Goal: Task Accomplishment & Management: Use online tool/utility

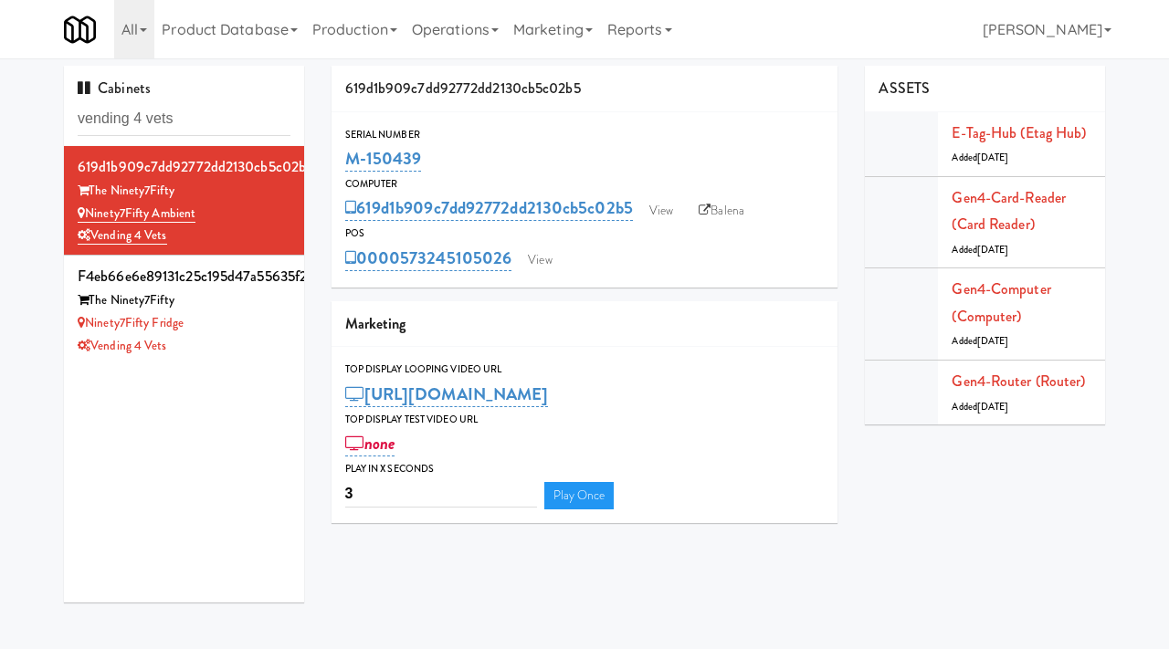
scroll to position [40, 0]
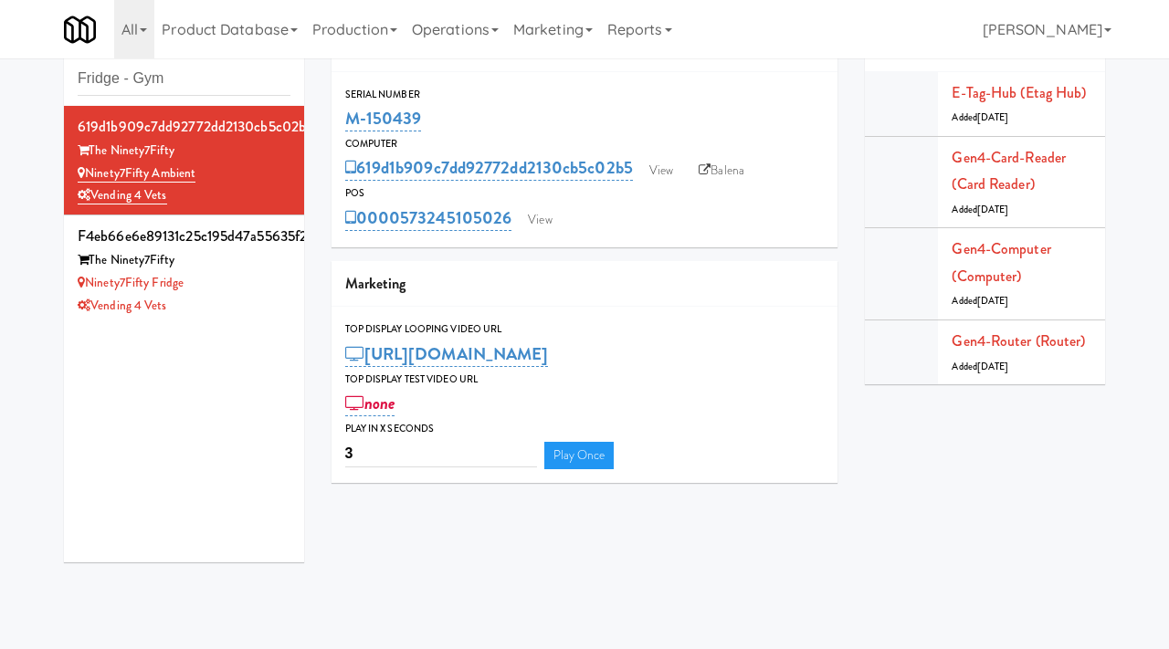
type input "Fridge - Gym"
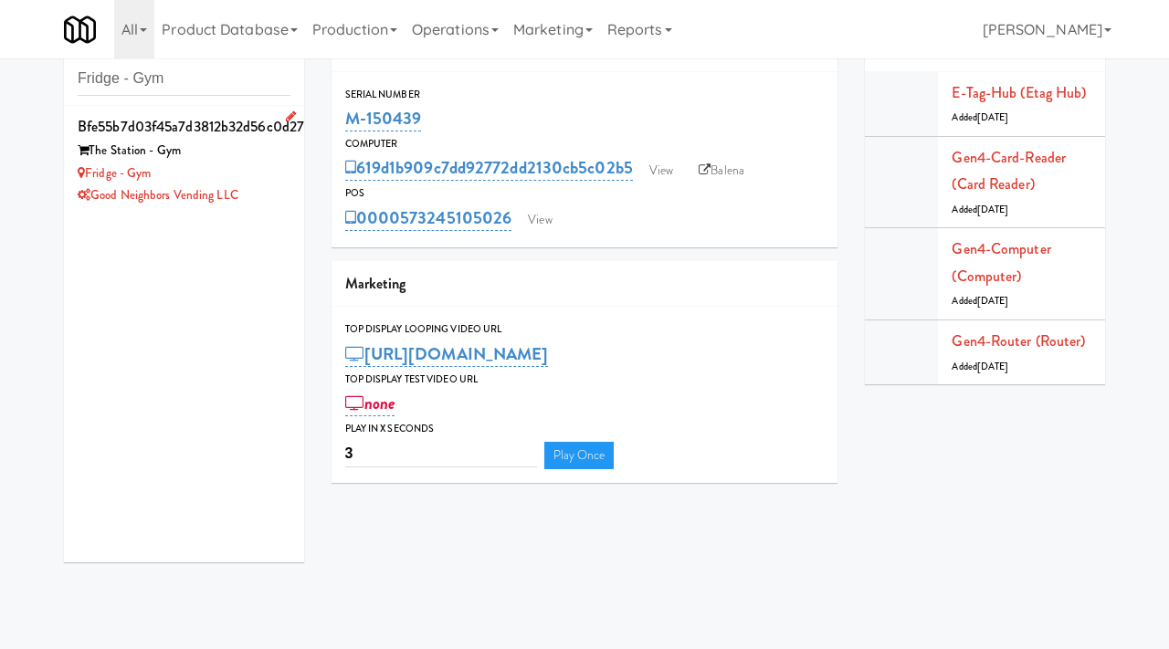
click at [279, 165] on div "Fridge - Gym" at bounding box center [184, 174] width 213 height 23
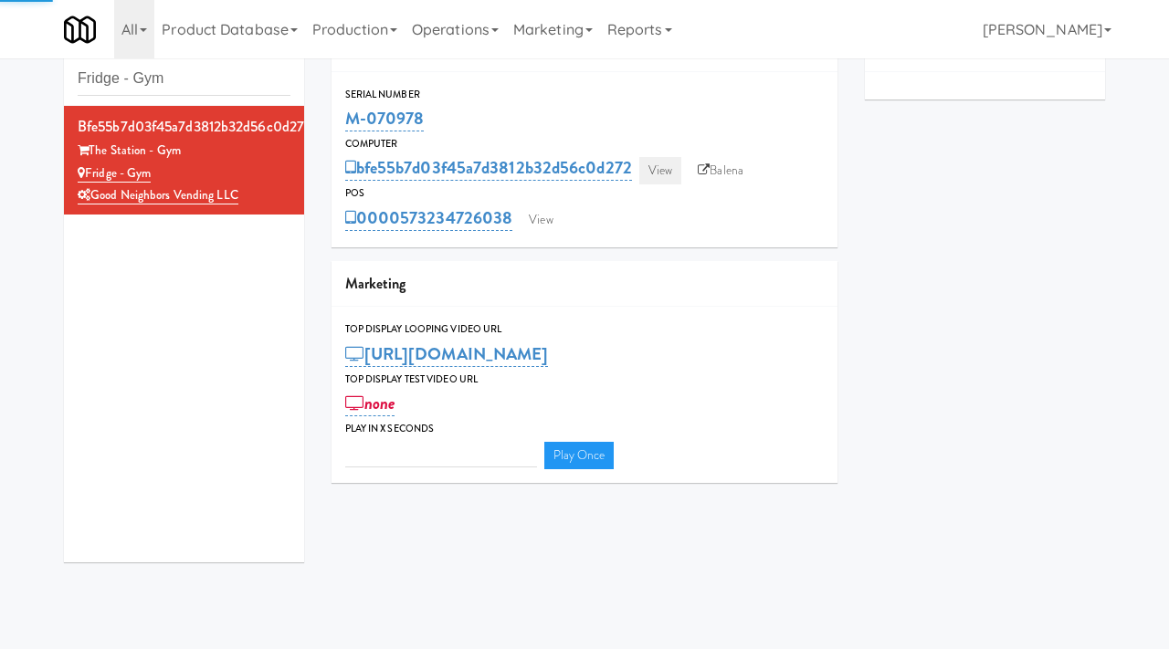
type input "3"
click at [654, 174] on link "View" at bounding box center [660, 170] width 42 height 27
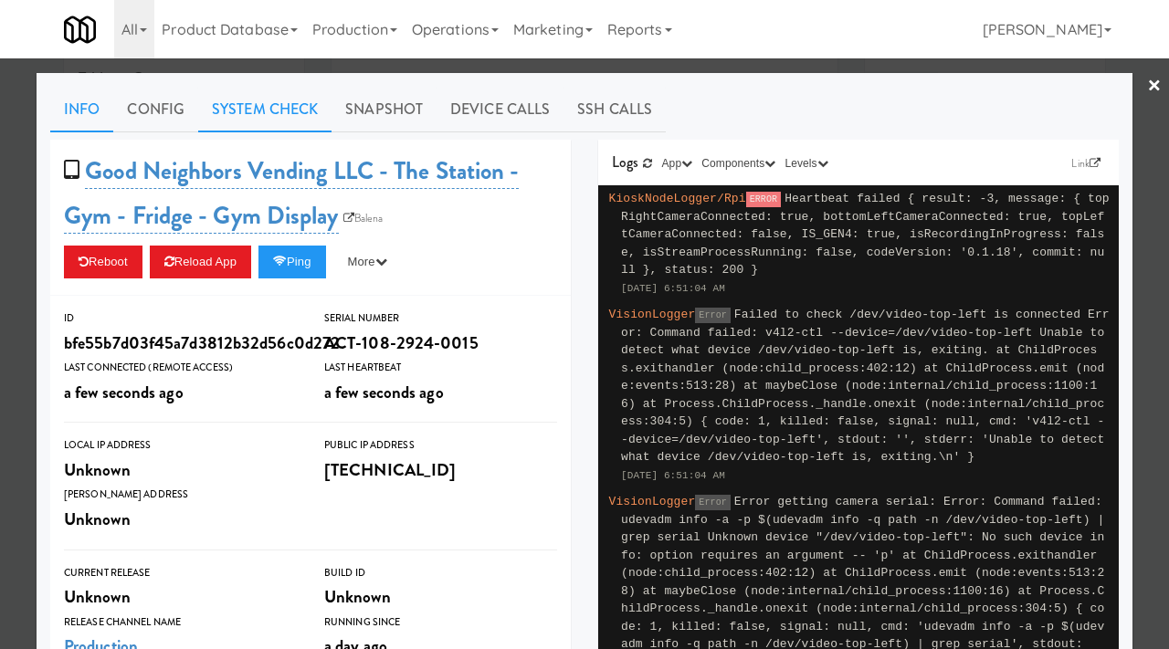
click at [277, 100] on link "System Check" at bounding box center [264, 110] width 133 height 46
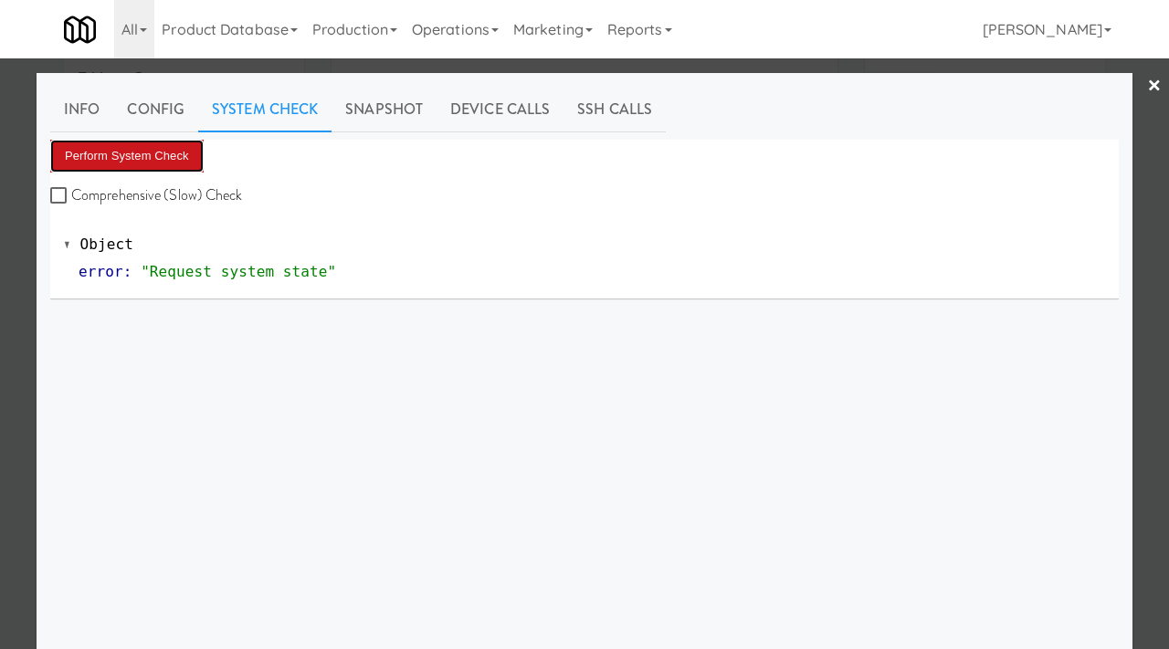
click at [167, 153] on button "Perform System Check" at bounding box center [126, 156] width 153 height 33
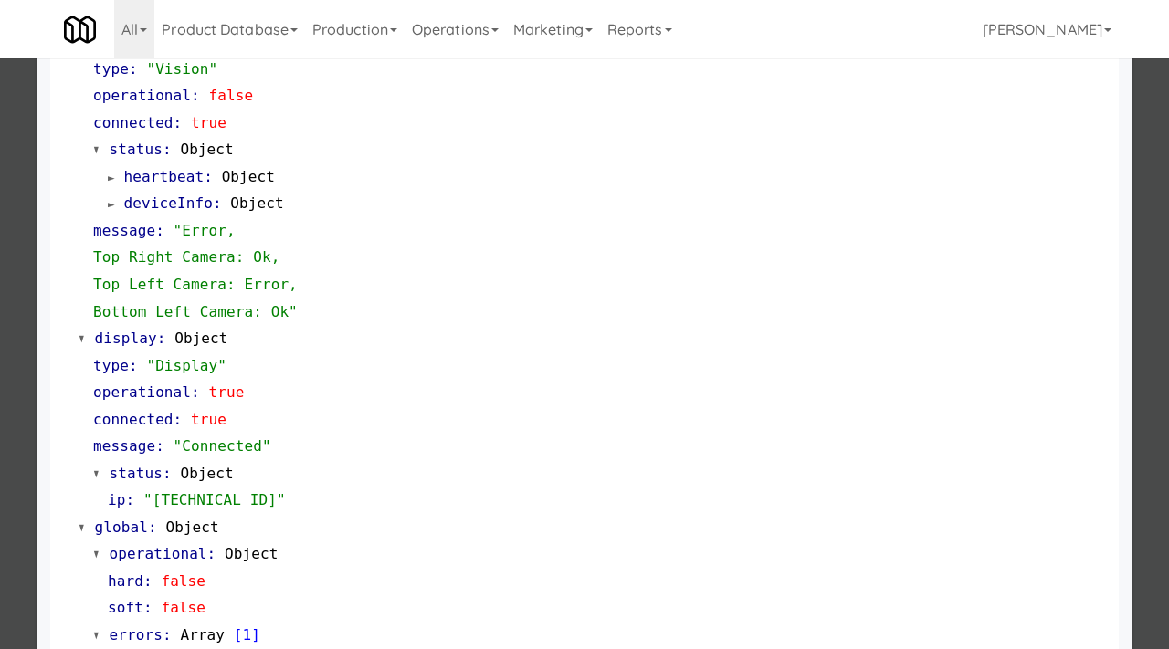
scroll to position [903, 0]
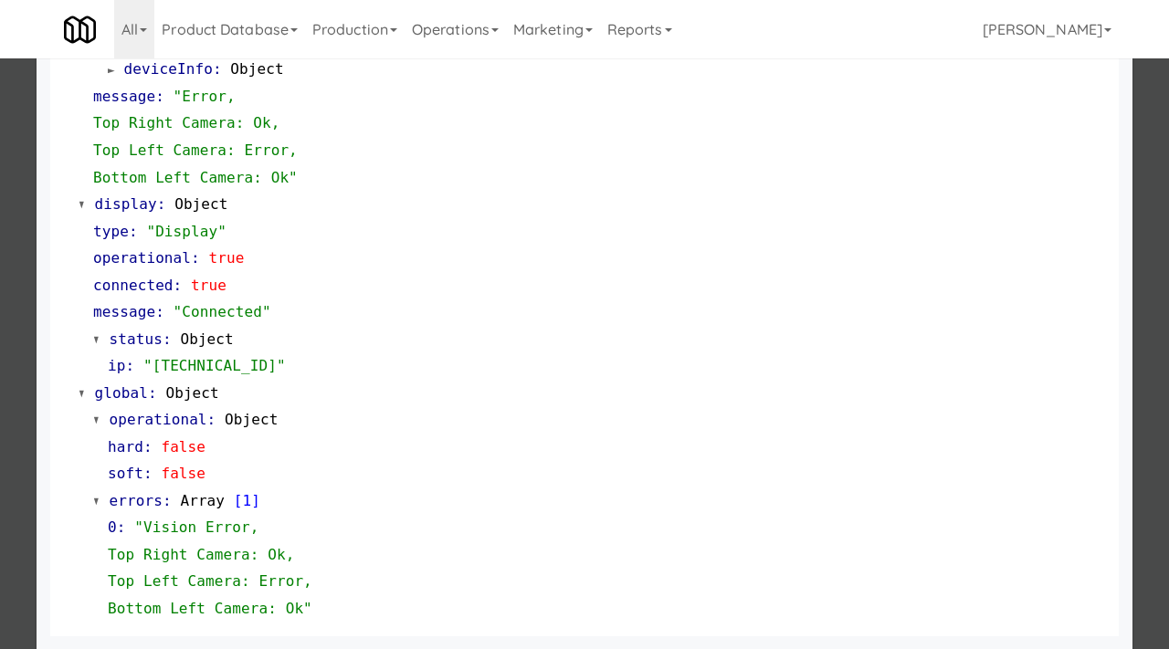
click at [27, 354] on div at bounding box center [584, 324] width 1169 height 649
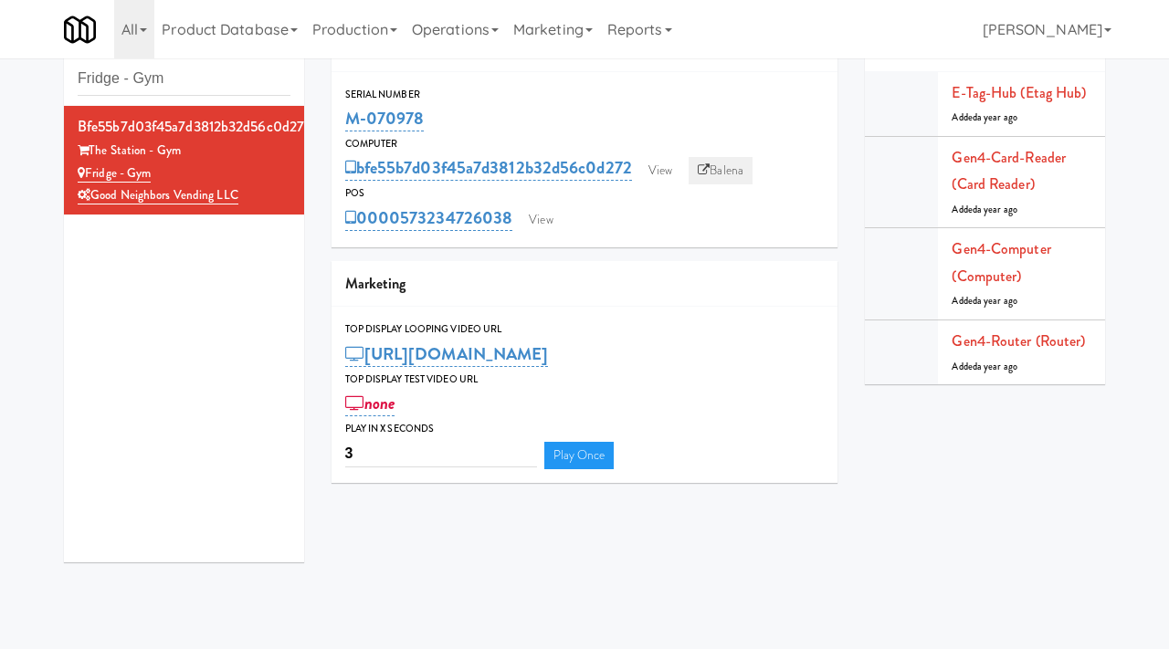
click at [734, 167] on link "Balena" at bounding box center [721, 170] width 64 height 27
click at [649, 163] on link "View" at bounding box center [660, 170] width 42 height 27
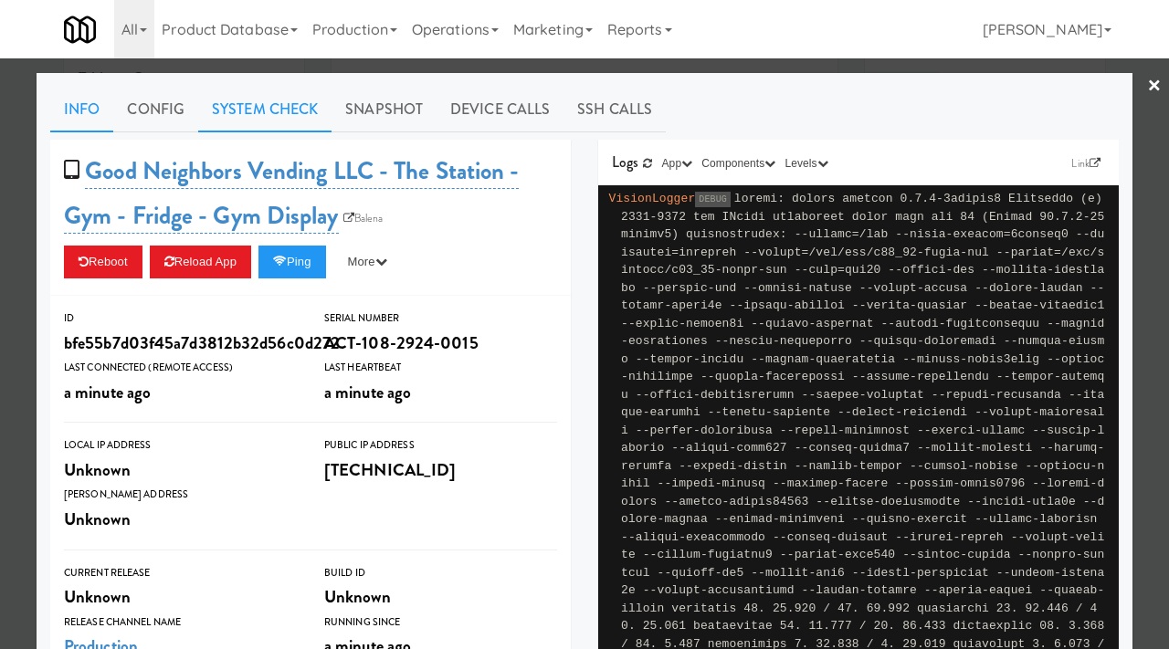
click at [301, 110] on link "System Check" at bounding box center [264, 110] width 133 height 46
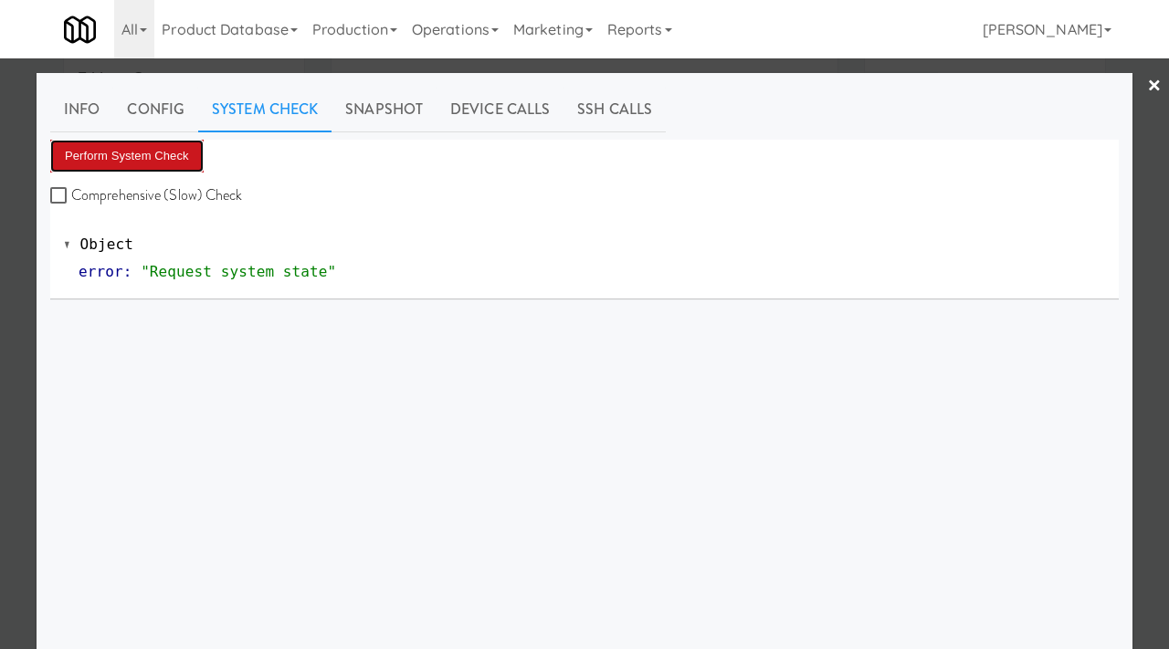
click at [187, 157] on button "Perform System Check" at bounding box center [126, 156] width 153 height 33
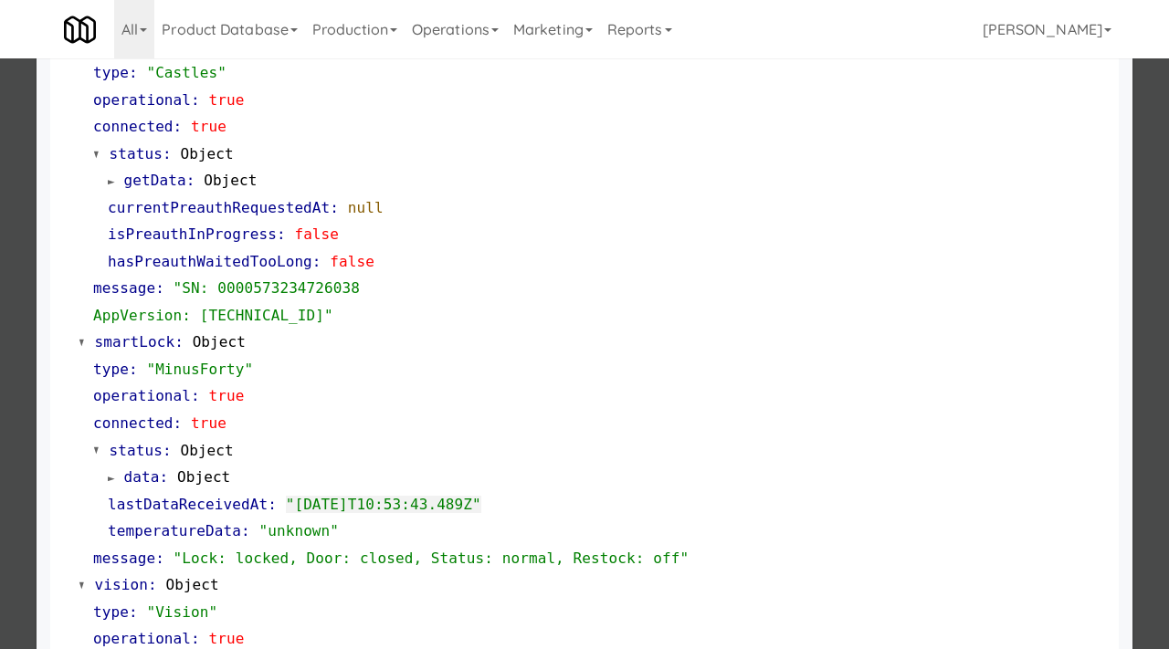
scroll to position [269, 0]
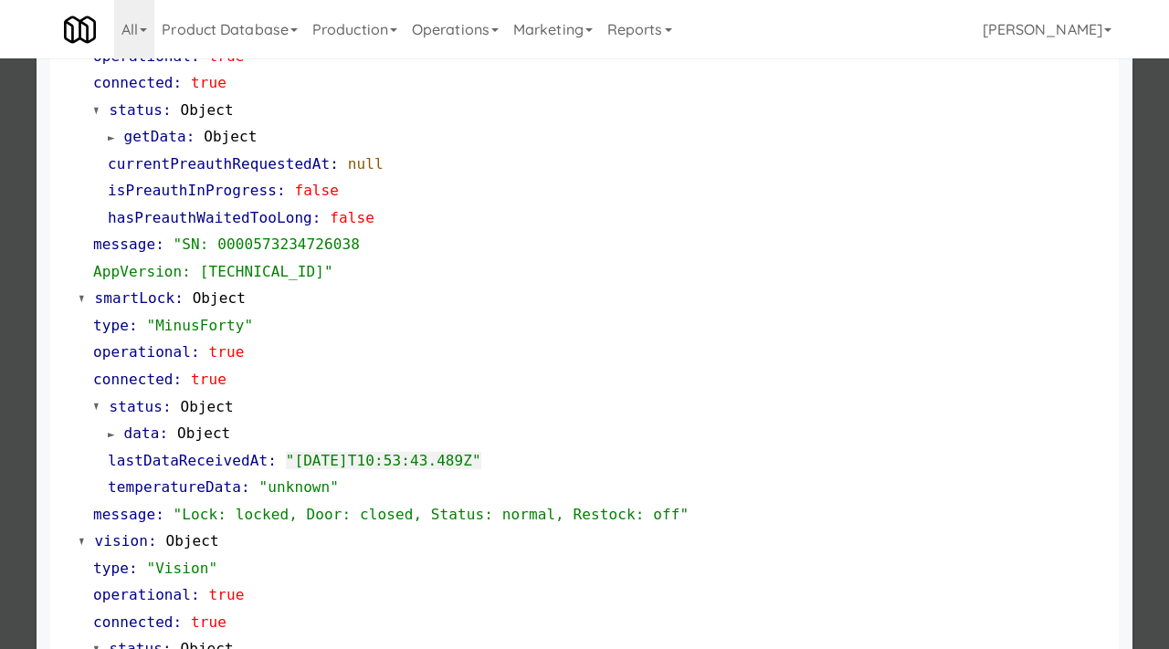
click at [27, 353] on div at bounding box center [584, 324] width 1169 height 649
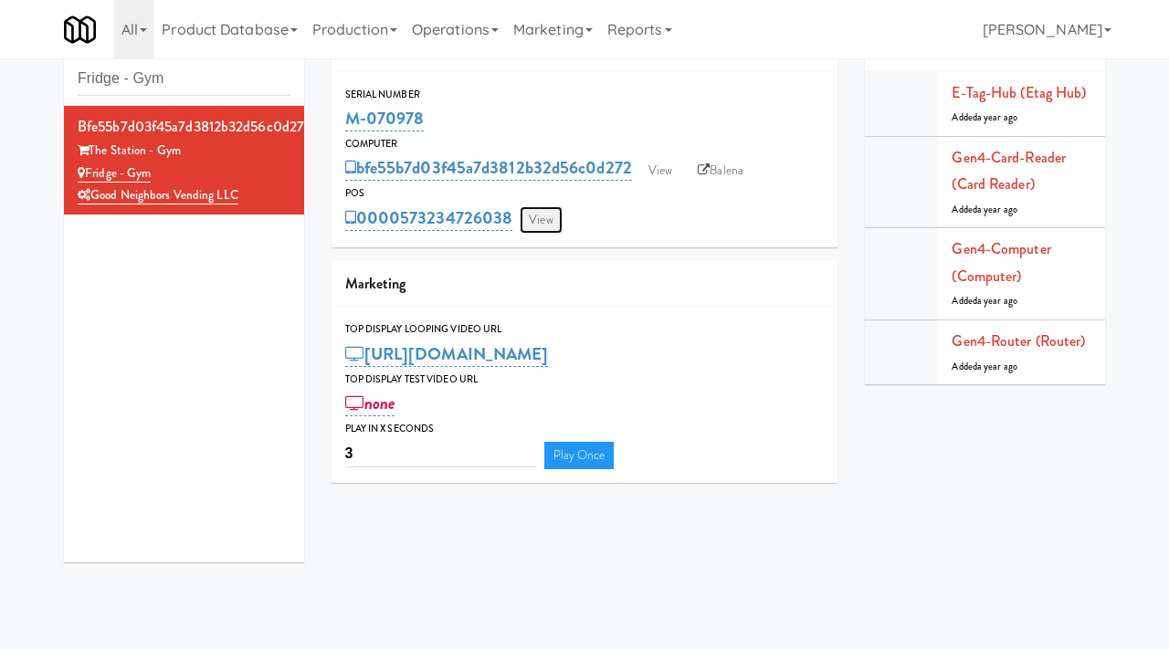
click at [546, 213] on link "View" at bounding box center [541, 219] width 42 height 27
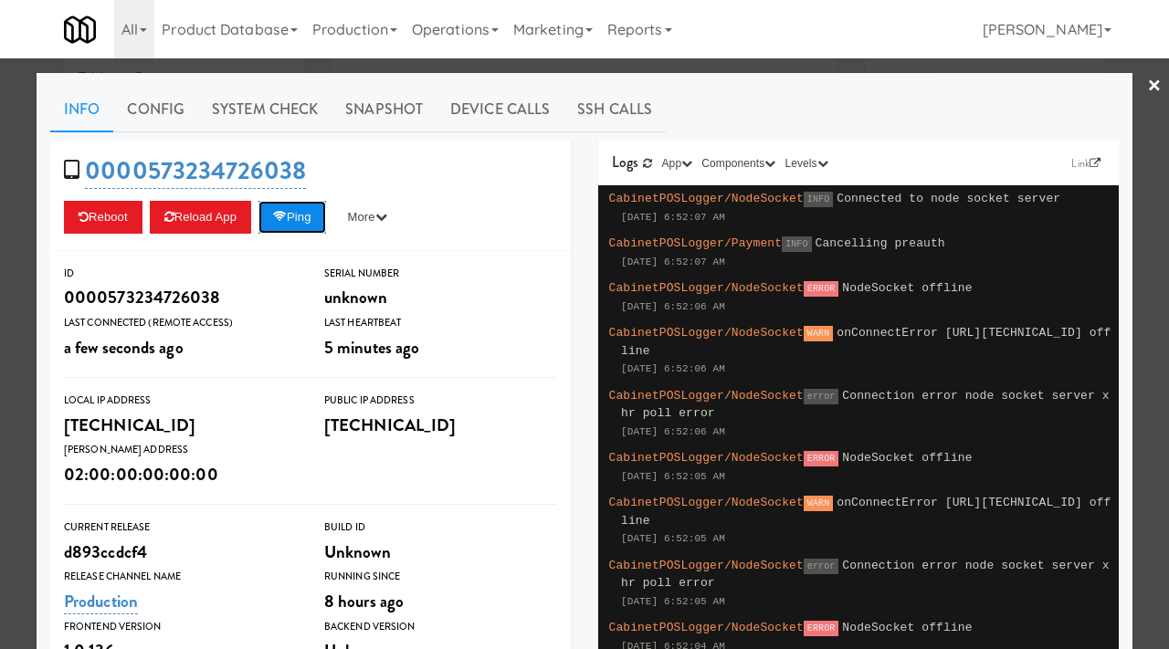
click at [283, 216] on icon at bounding box center [280, 217] width 14 height 12
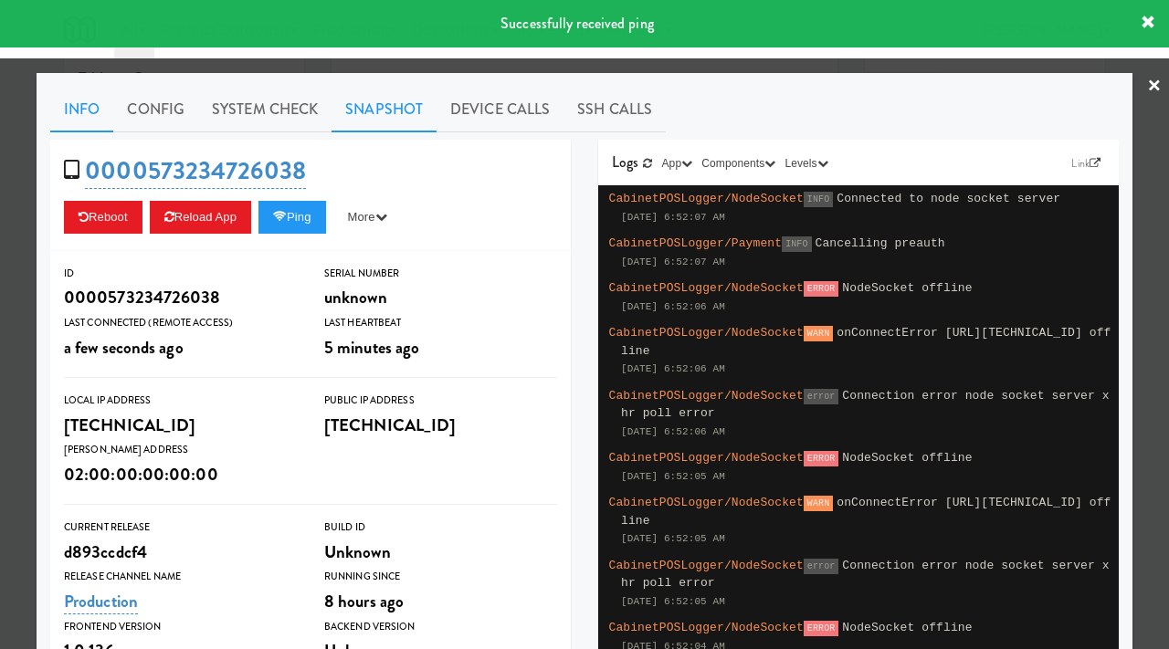
click at [388, 102] on link "Snapshot" at bounding box center [384, 110] width 105 height 46
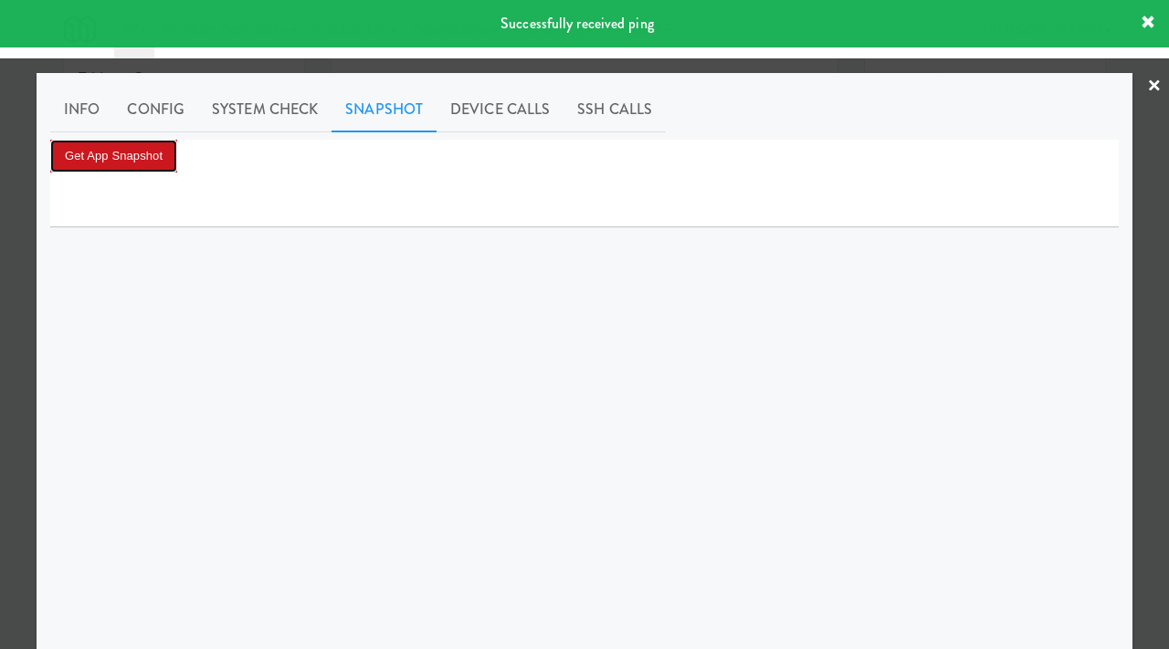
click at [138, 163] on button "Get App Snapshot" at bounding box center [113, 156] width 127 height 33
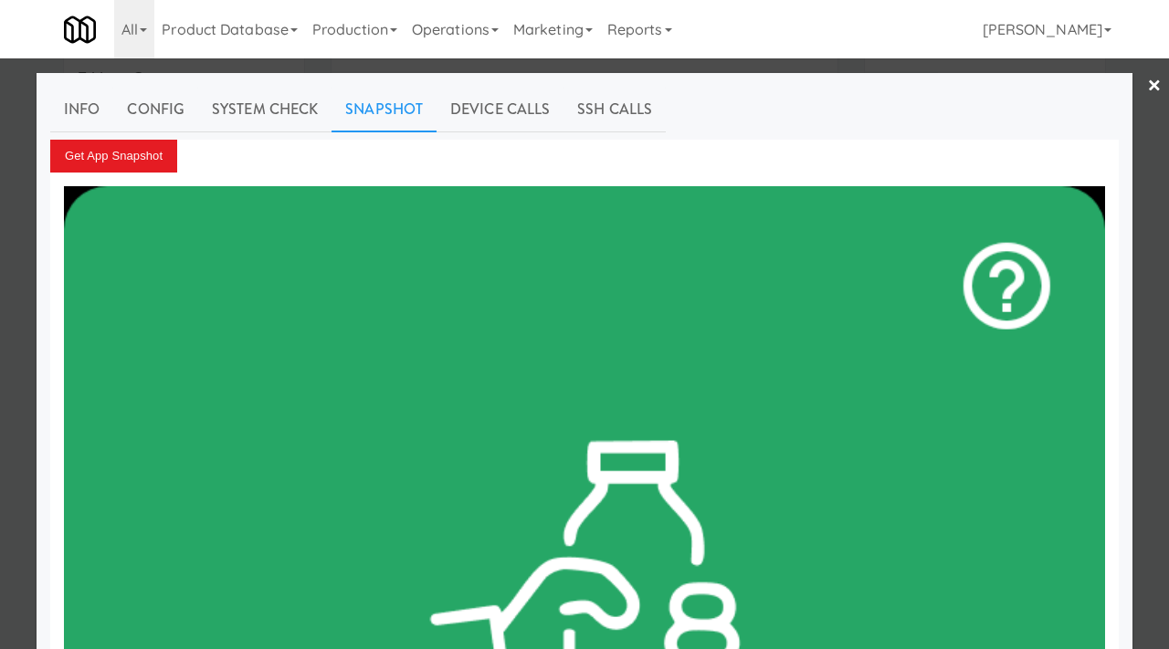
click at [0, 223] on div at bounding box center [584, 324] width 1169 height 649
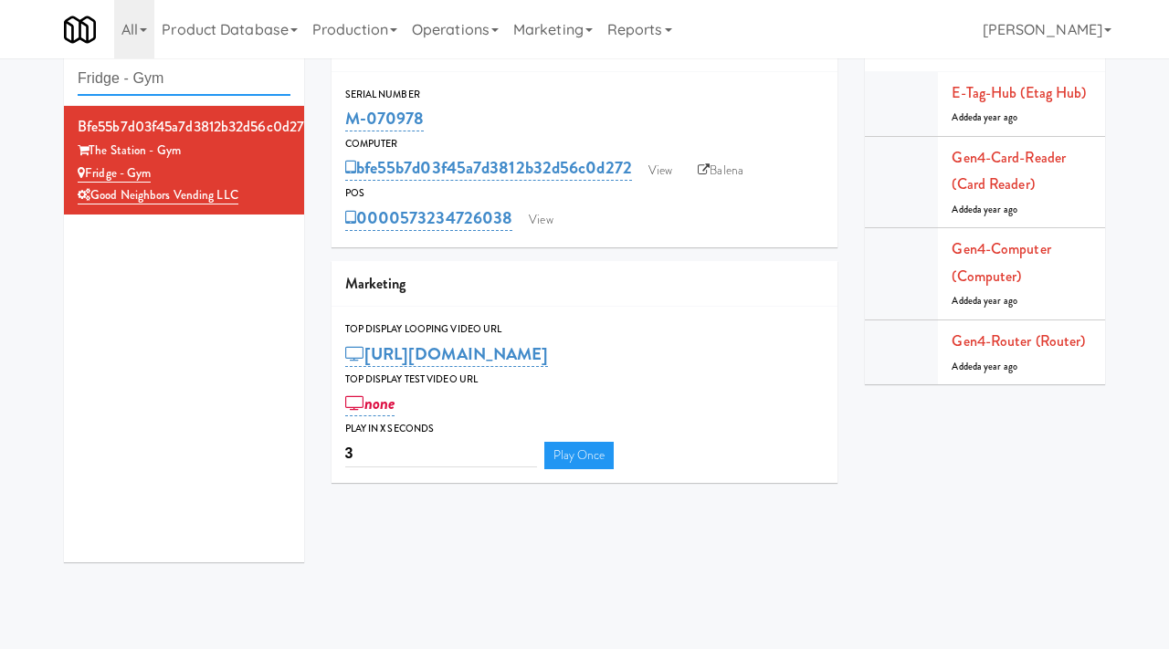
drag, startPoint x: 174, startPoint y: 72, endPoint x: 48, endPoint y: 60, distance: 126.6
click at [48, 64] on div "Cabinets Fridge - Gym bfe55b7d03f45a7d3812b32d56c0d272 The Station - Gym Fridge…" at bounding box center [584, 301] width 1169 height 551
paste input "HATCH SmartMart Cold Beverage"
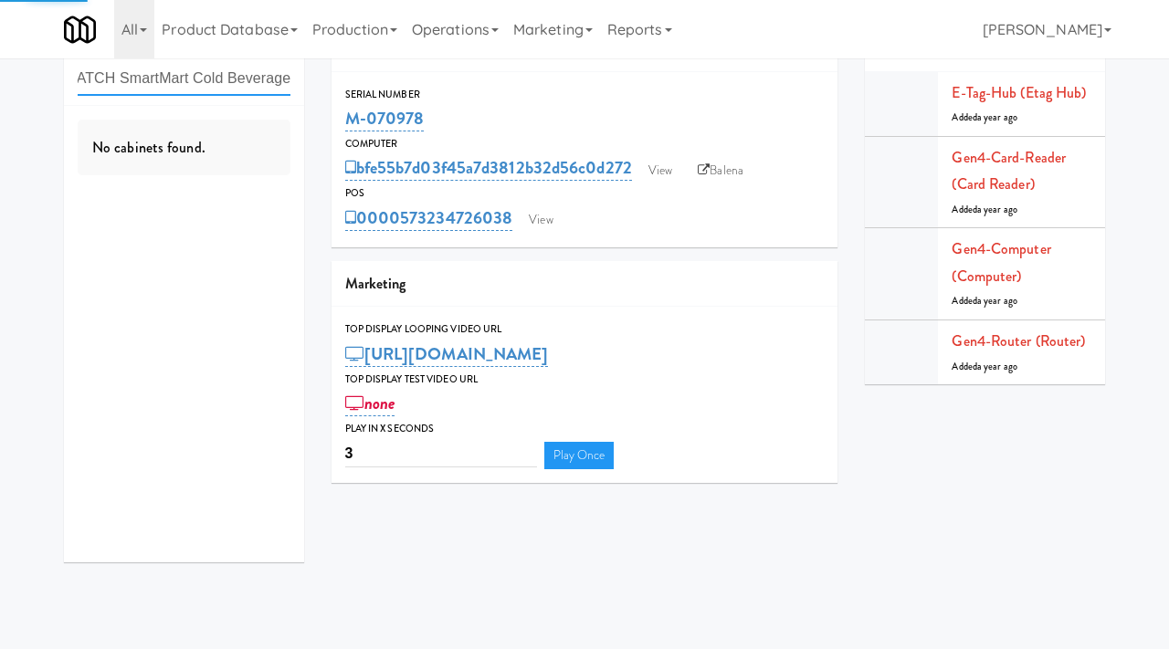
type input "HATCH SmartMart Cold Beverage"
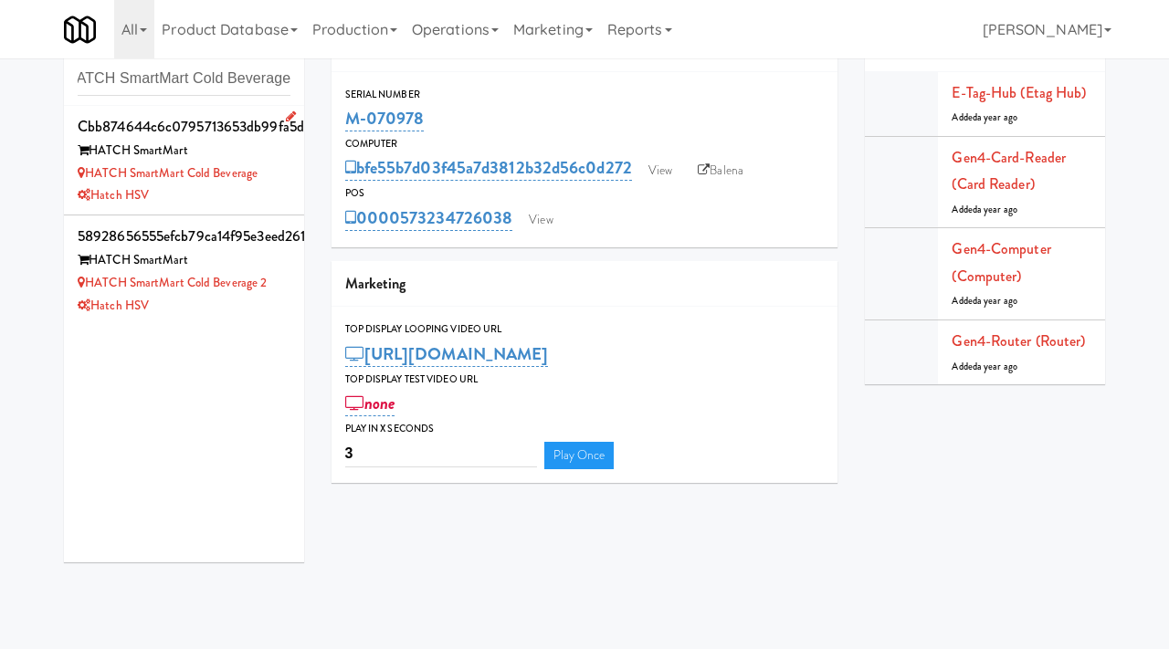
click at [272, 203] on div "Hatch HSV" at bounding box center [184, 195] width 213 height 23
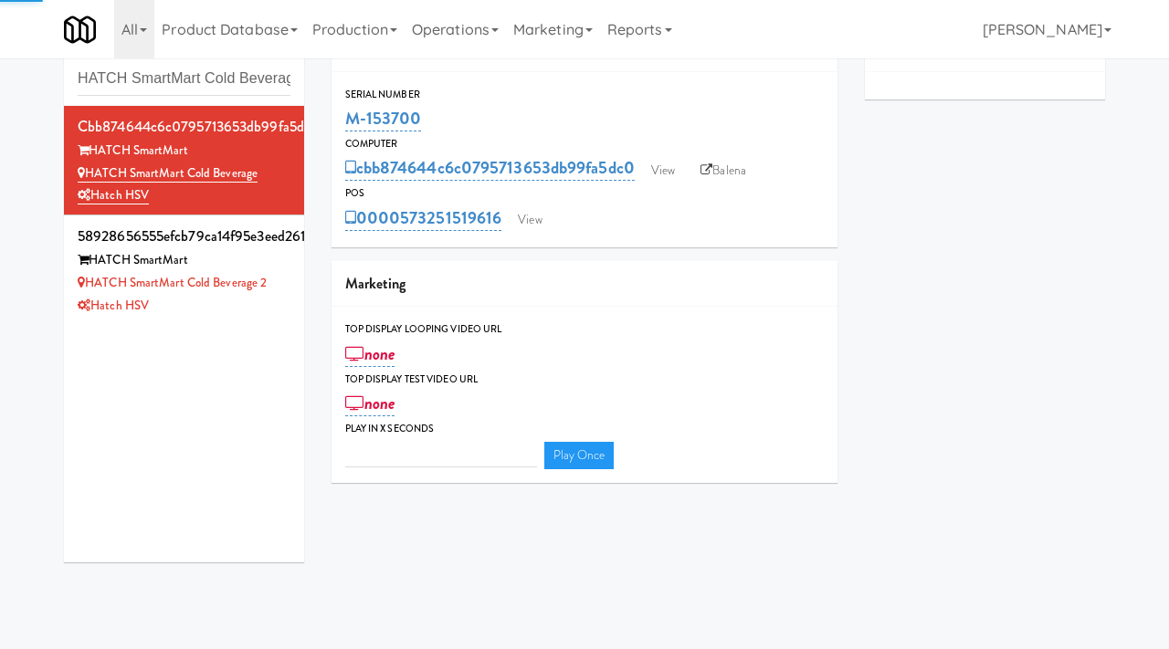
type input "3"
click at [660, 165] on link "View" at bounding box center [663, 170] width 42 height 27
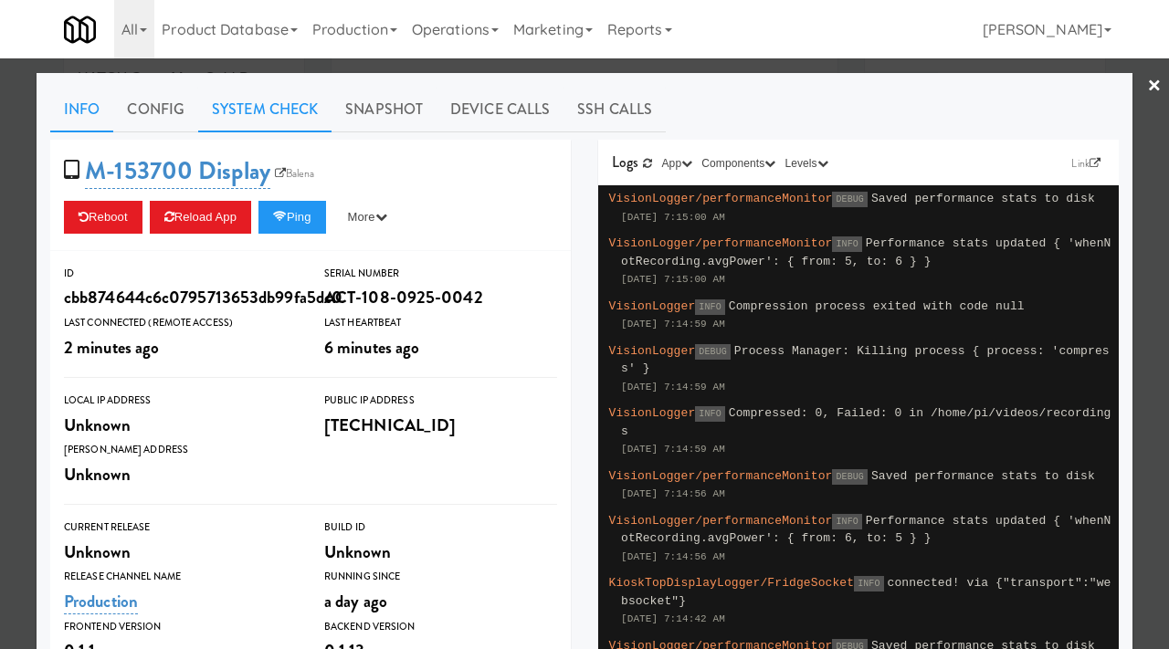
click at [258, 96] on link "System Check" at bounding box center [264, 110] width 133 height 46
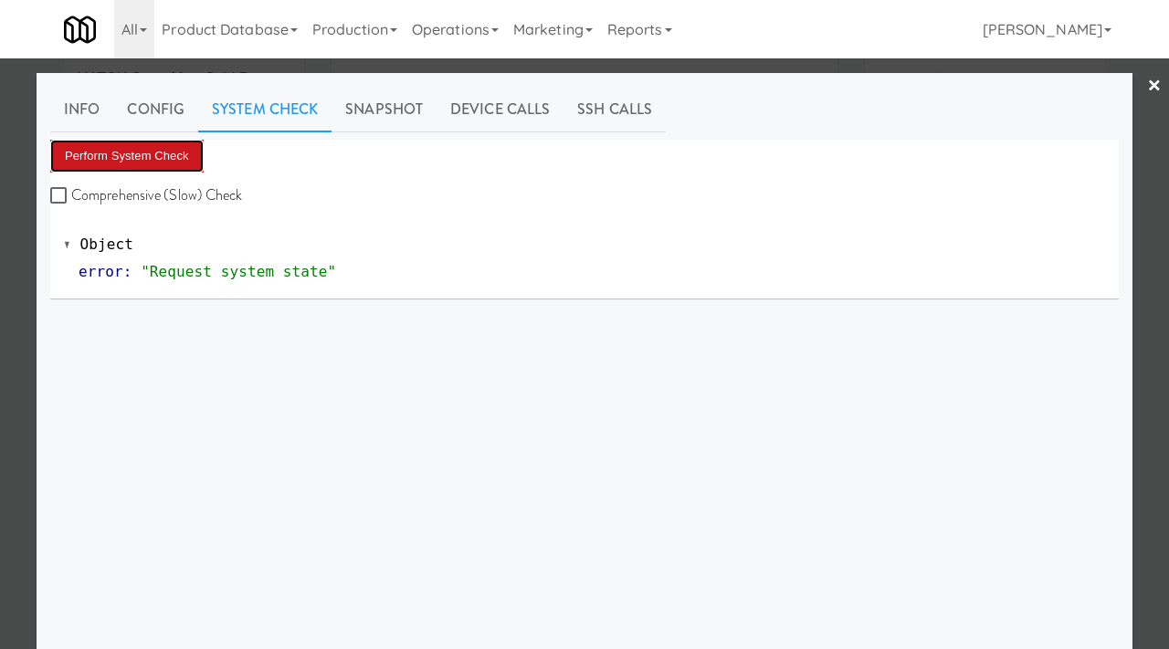
click at [99, 149] on button "Perform System Check" at bounding box center [126, 156] width 153 height 33
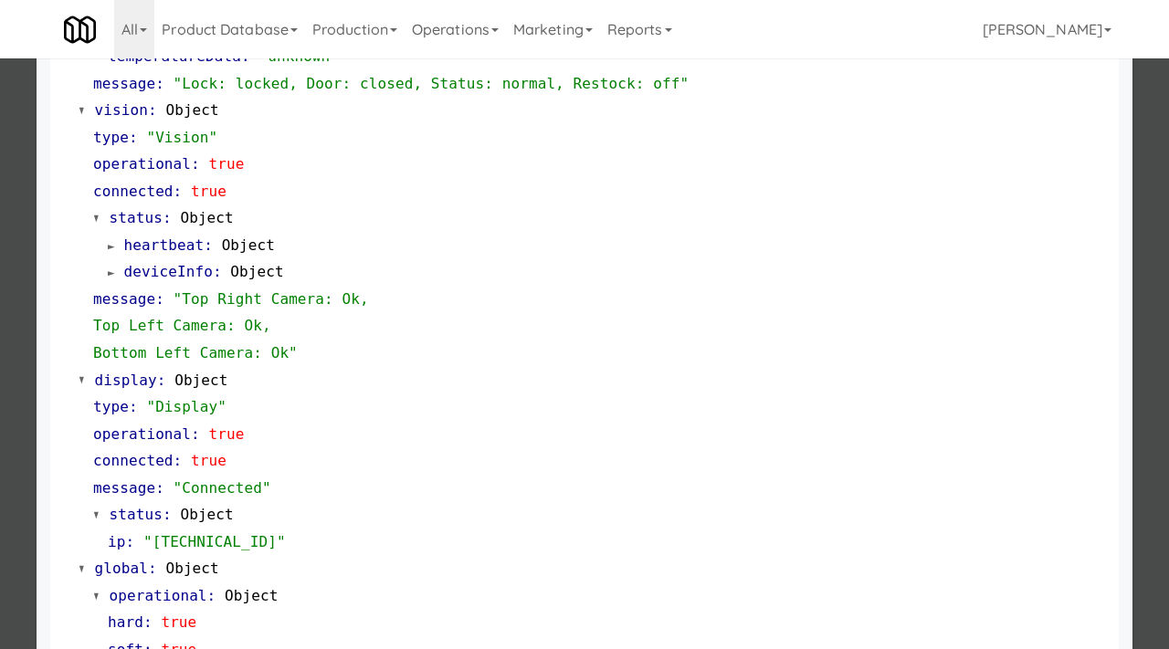
scroll to position [705, 0]
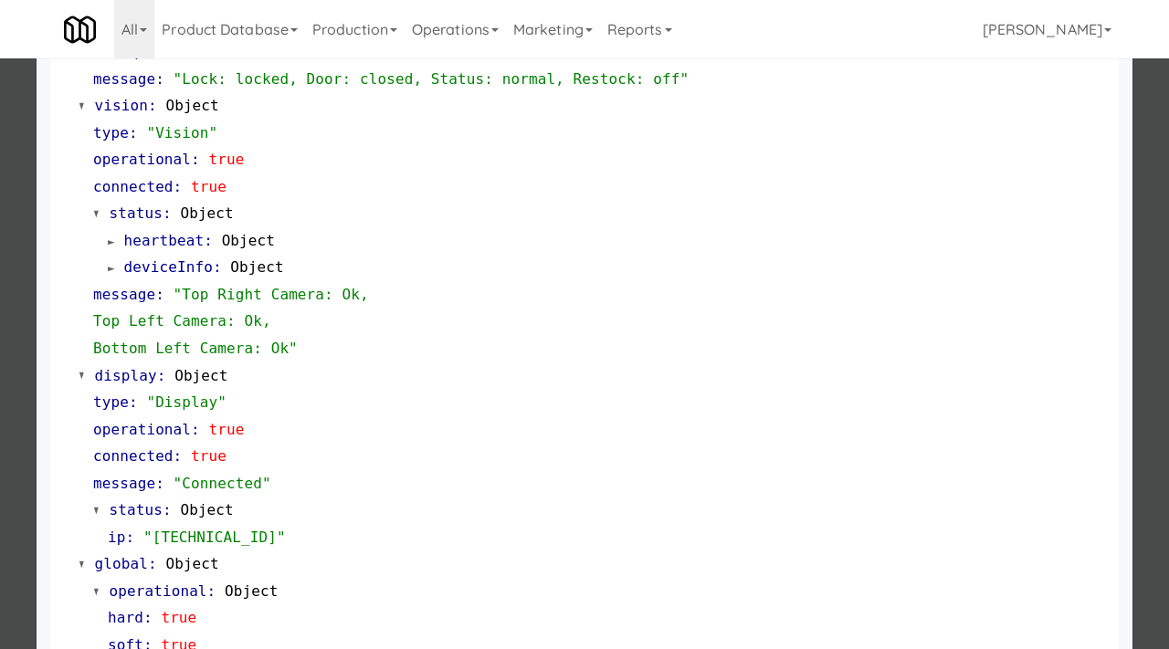
click at [0, 328] on div at bounding box center [584, 324] width 1169 height 649
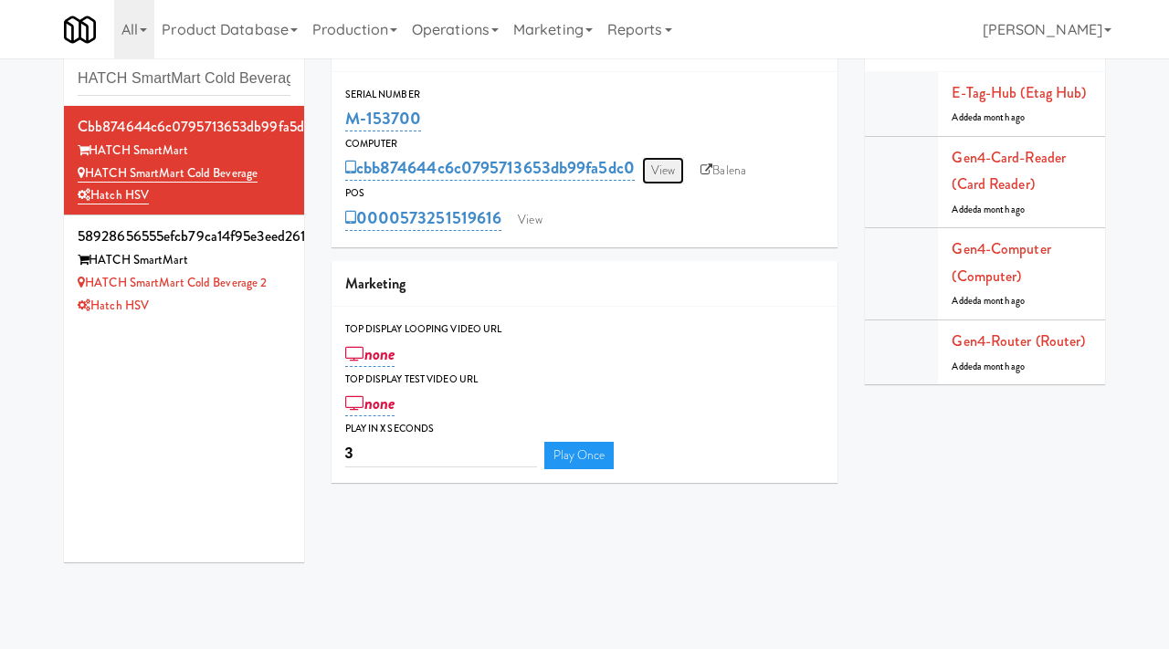
click at [669, 174] on link "View" at bounding box center [663, 170] width 42 height 27
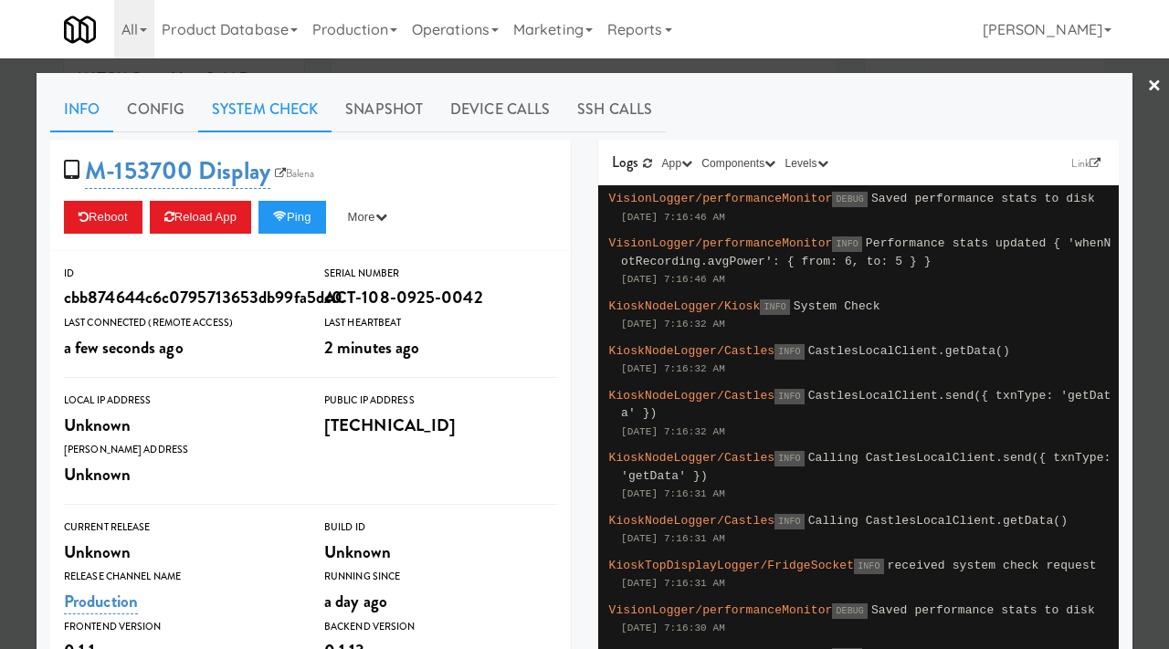
click at [290, 99] on link "System Check" at bounding box center [264, 110] width 133 height 46
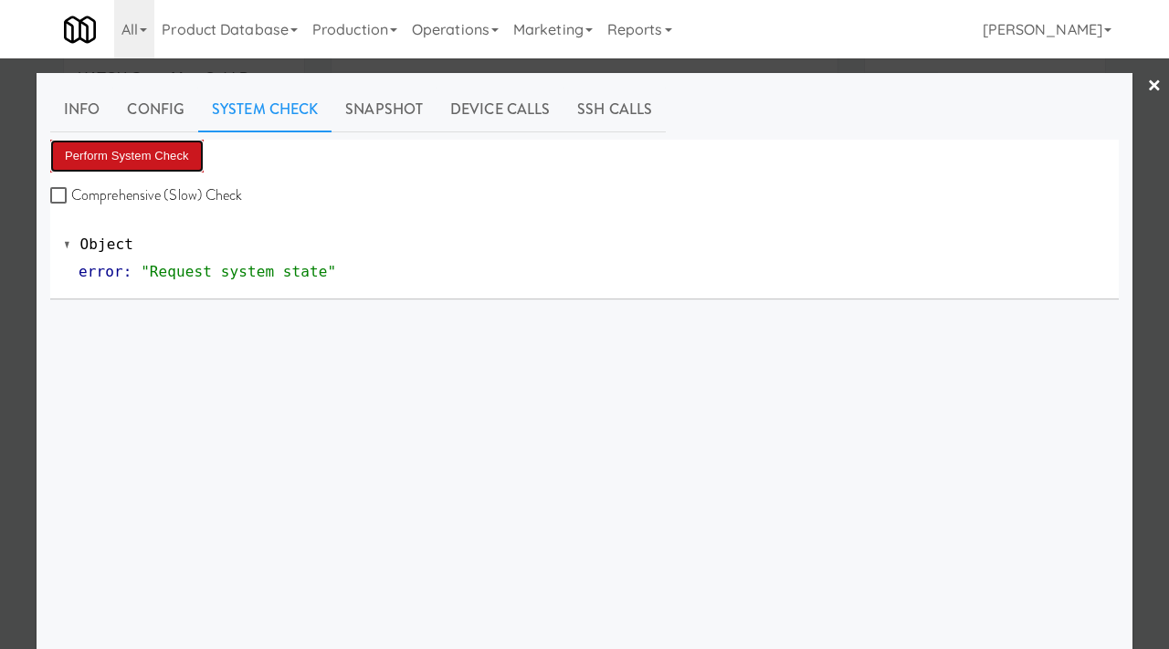
click at [171, 155] on button "Perform System Check" at bounding box center [126, 156] width 153 height 33
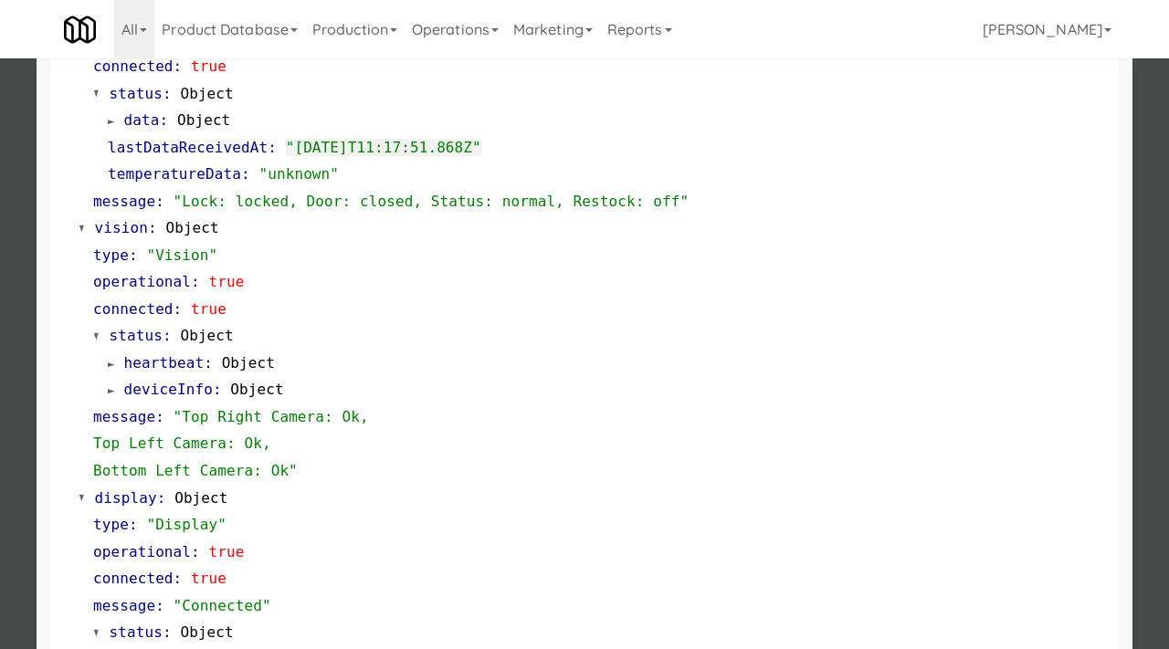
scroll to position [796, 0]
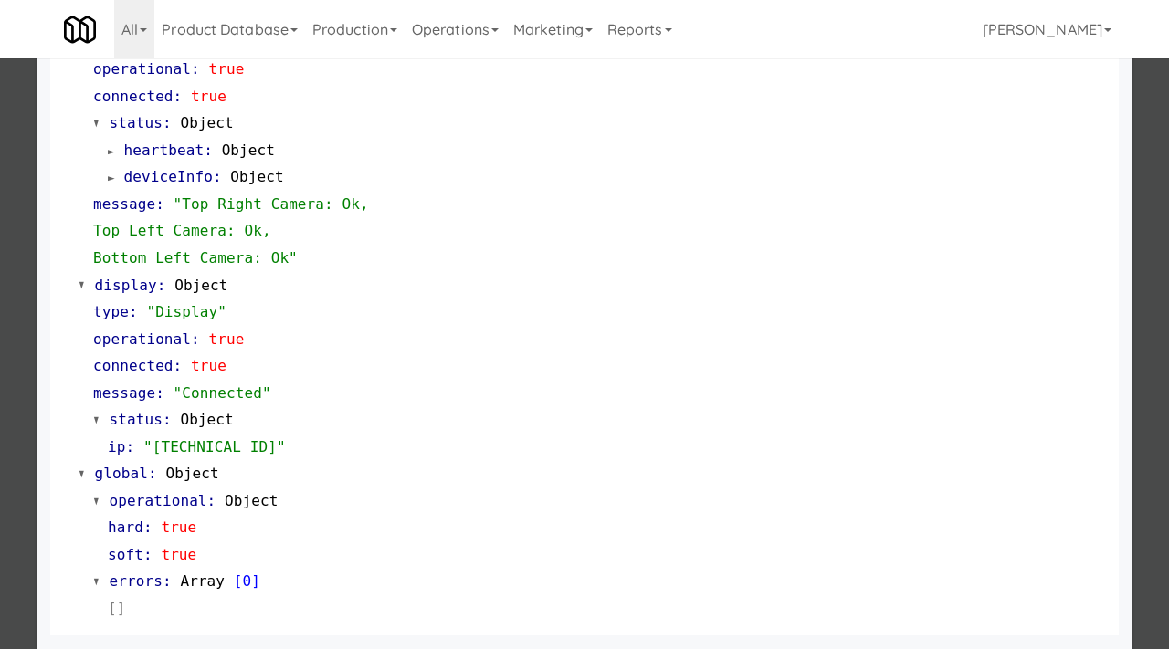
click at [0, 179] on div at bounding box center [584, 324] width 1169 height 649
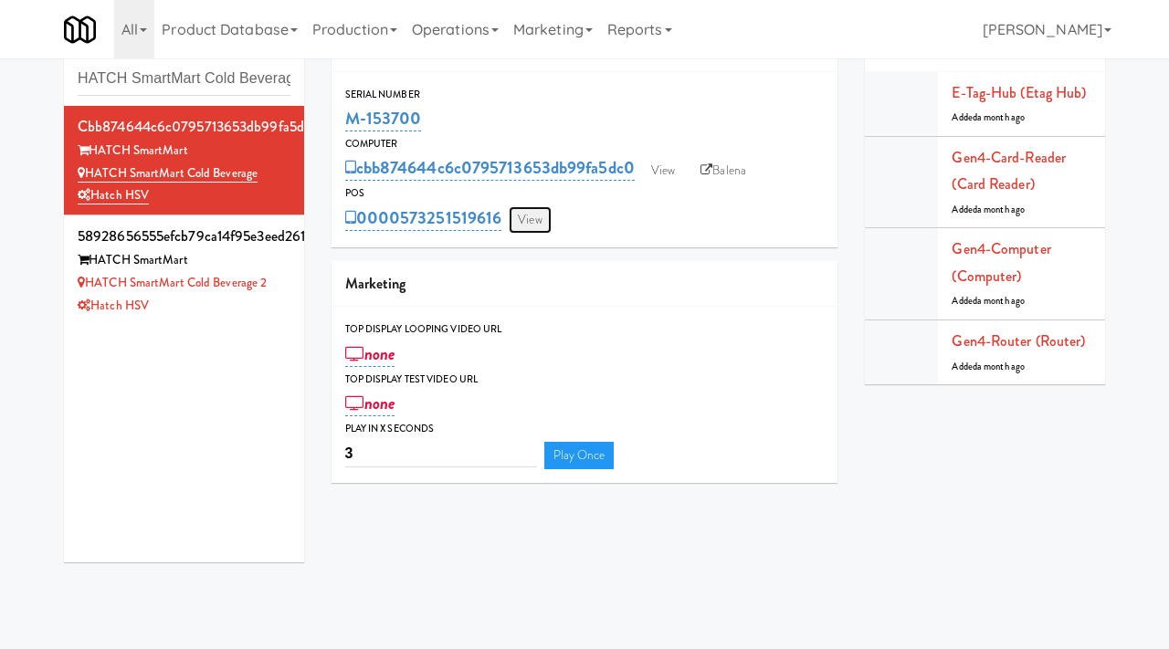
click at [520, 216] on link "View" at bounding box center [530, 219] width 42 height 27
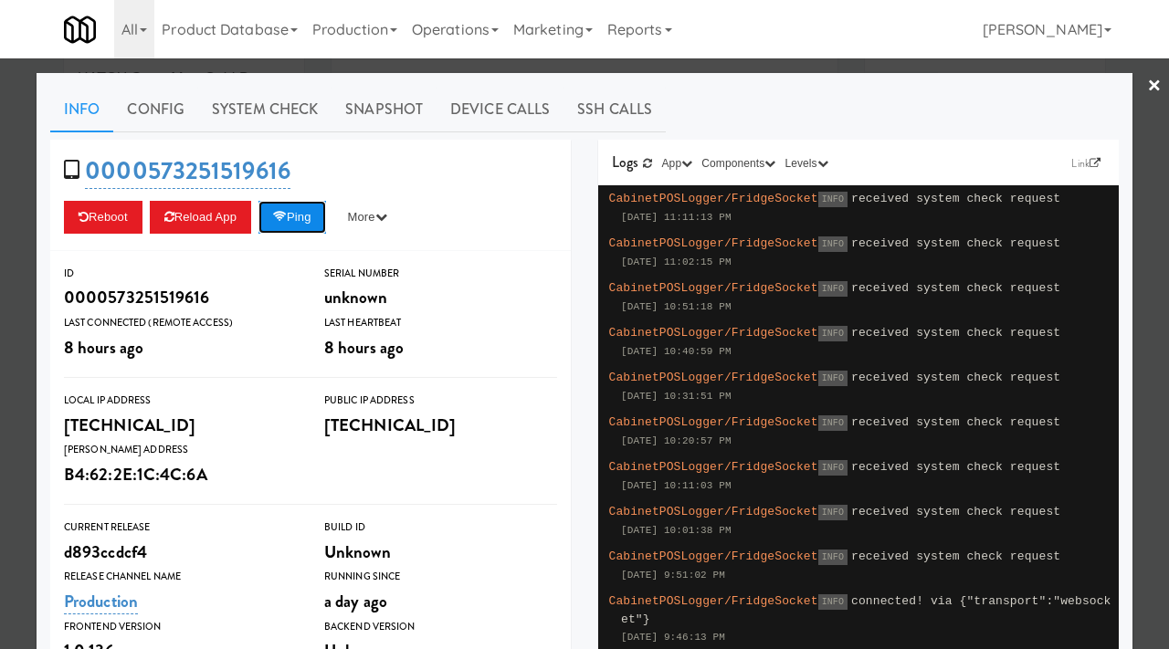
click at [302, 210] on button "Ping" at bounding box center [292, 217] width 68 height 33
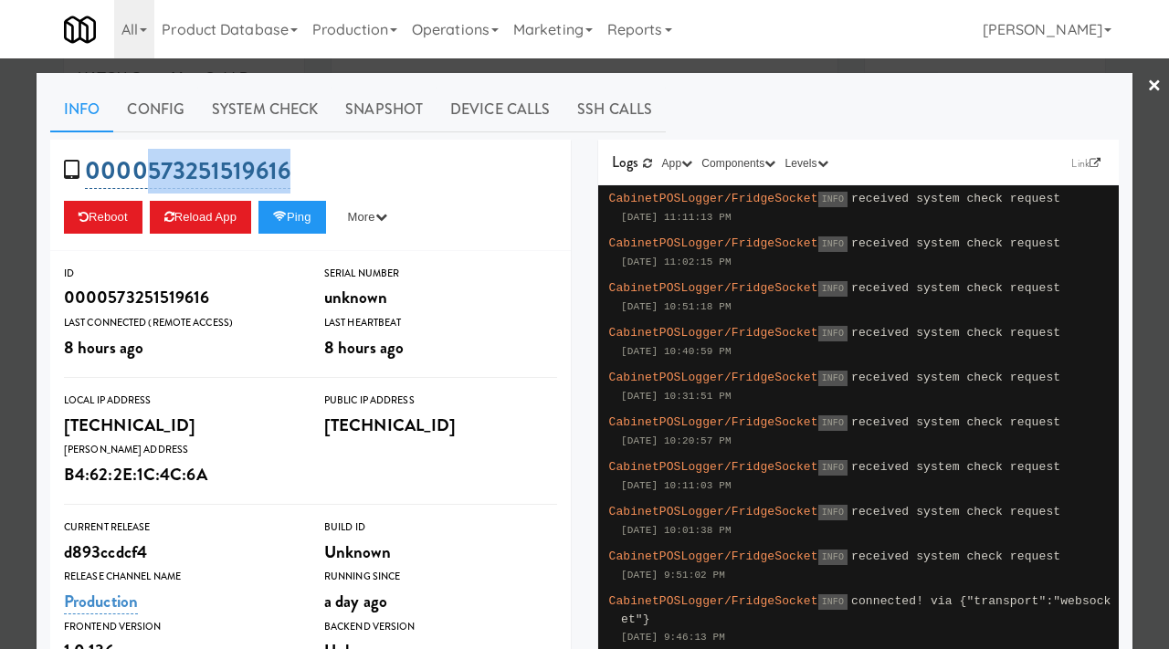
drag, startPoint x: 300, startPoint y: 172, endPoint x: 149, endPoint y: 168, distance: 150.7
click at [149, 168] on div "0000573251519616 Reboot Reload App Ping More Ping Server Restart Server Force R…" at bounding box center [310, 195] width 521 height 111
copy link "573251519616"
click at [287, 222] on icon at bounding box center [280, 217] width 14 height 12
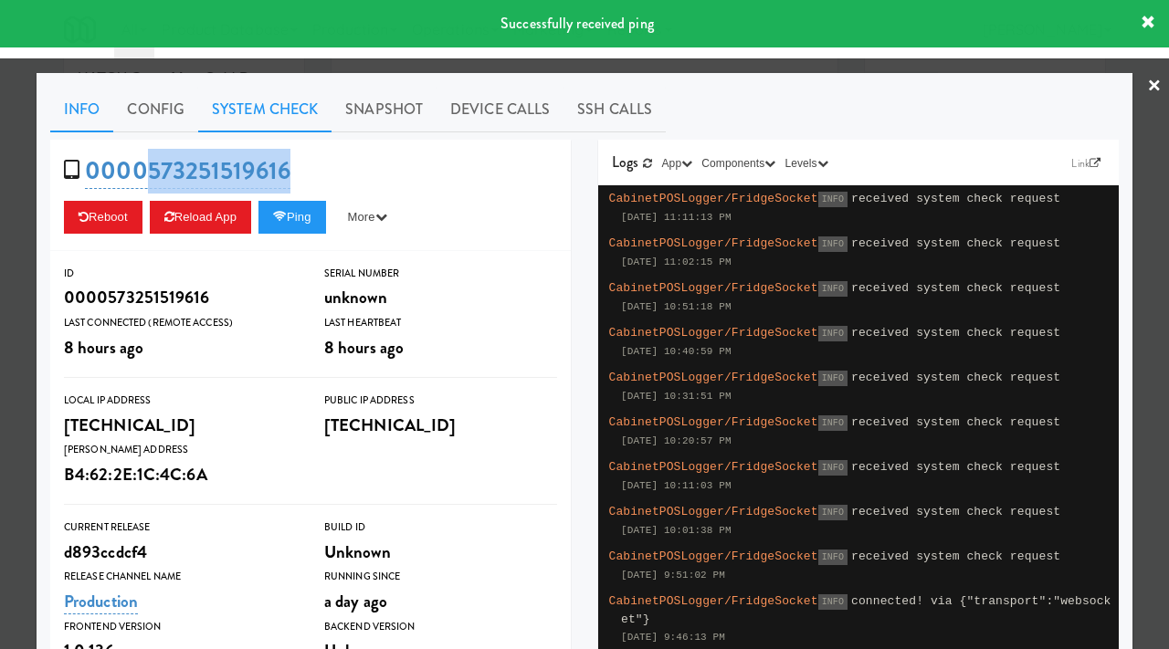
click at [314, 111] on link "System Check" at bounding box center [264, 110] width 133 height 46
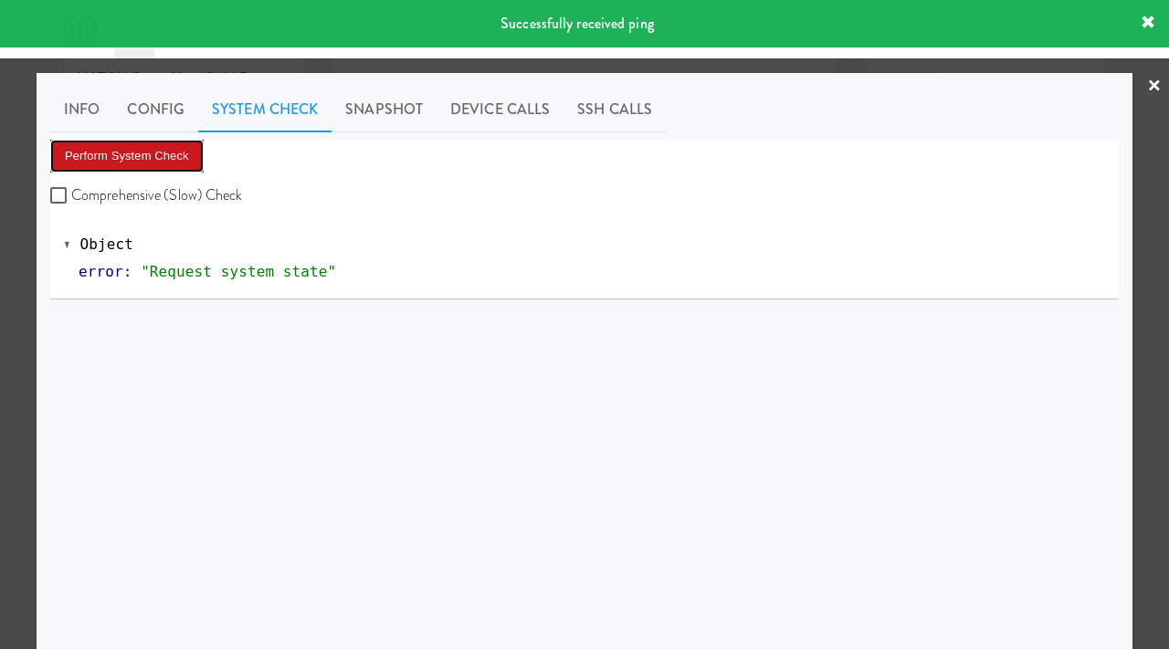
click at [185, 151] on button "Perform System Check" at bounding box center [126, 156] width 153 height 33
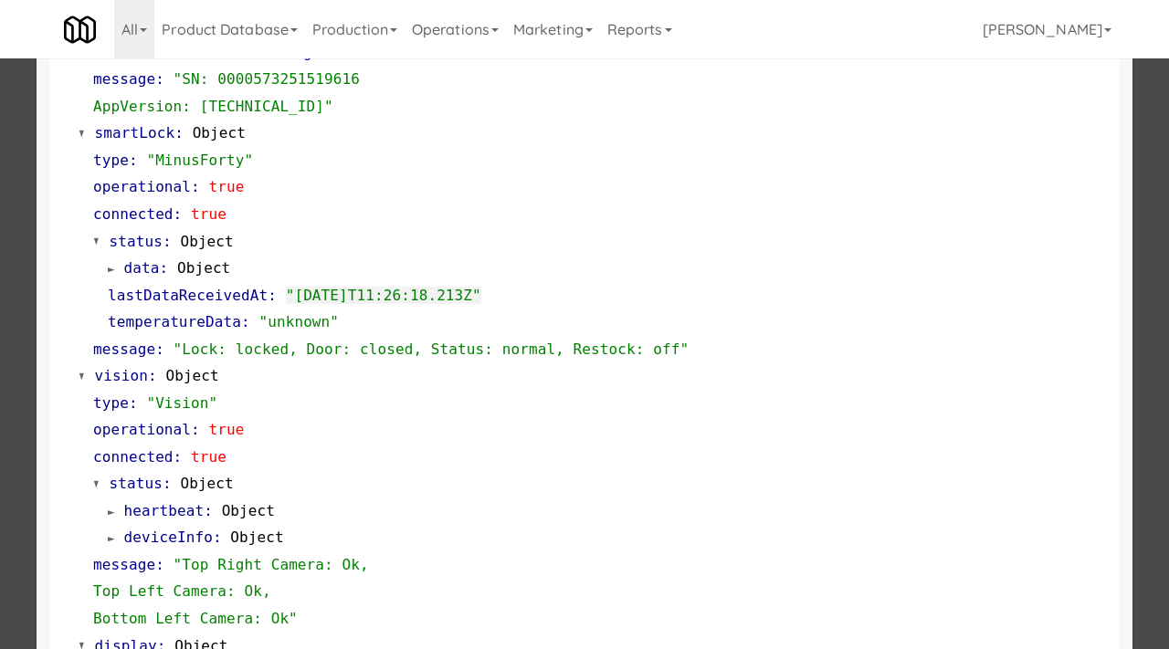
scroll to position [724, 0]
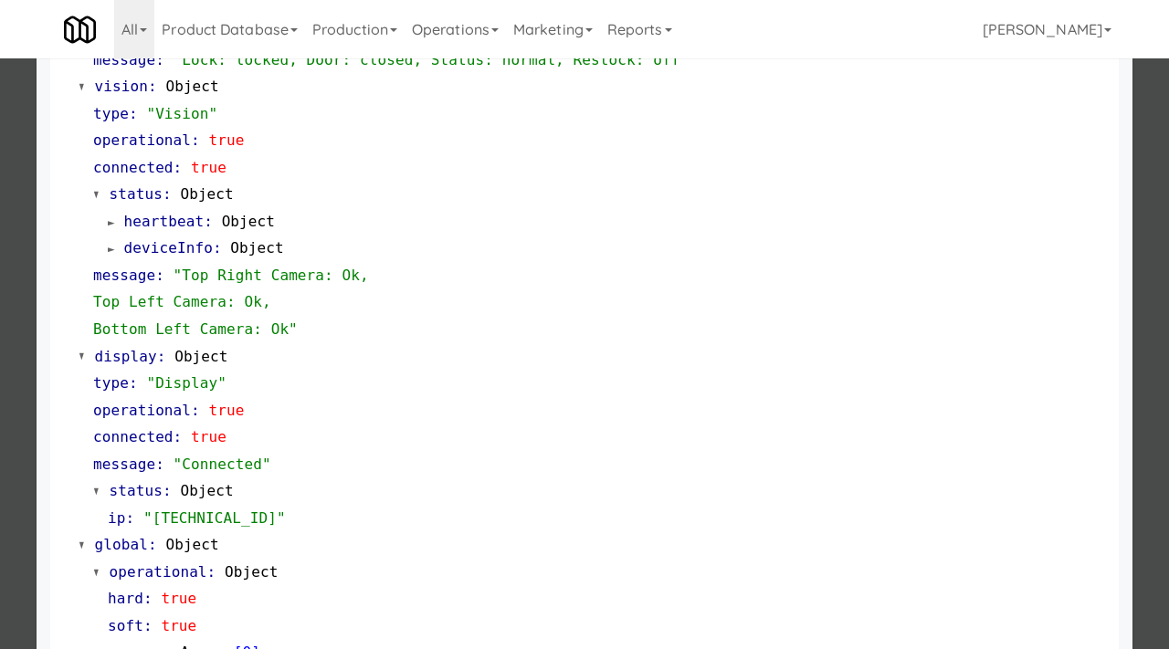
click at [0, 223] on div at bounding box center [584, 324] width 1169 height 649
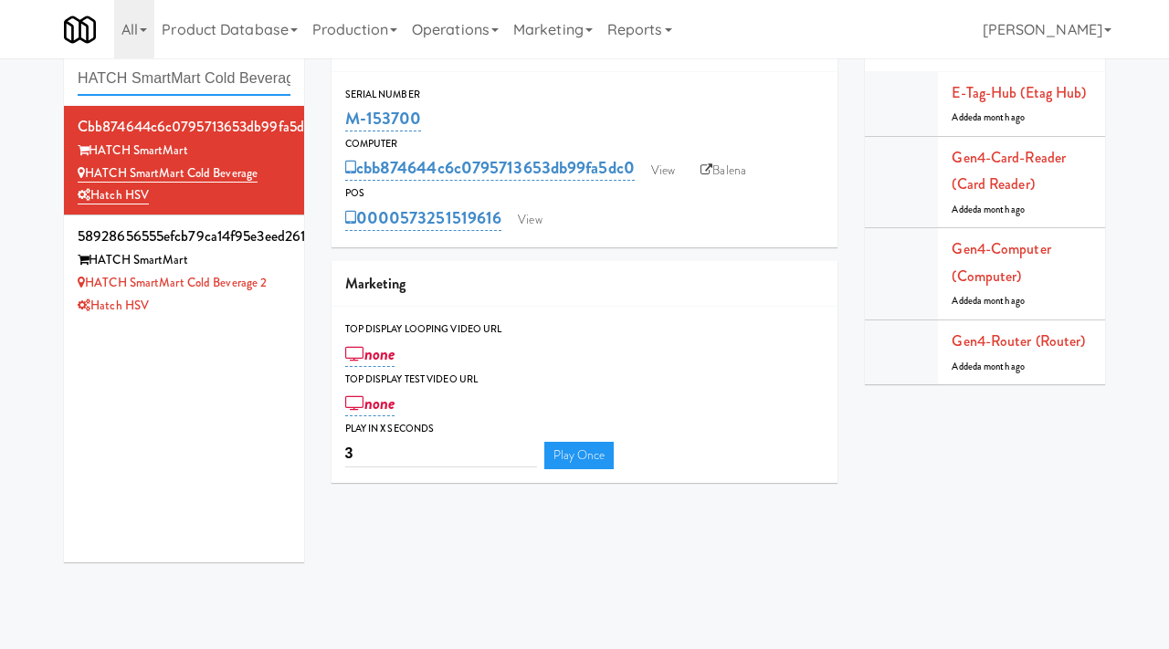
click at [227, 73] on input "HATCH SmartMart Cold Beverage" at bounding box center [184, 79] width 213 height 34
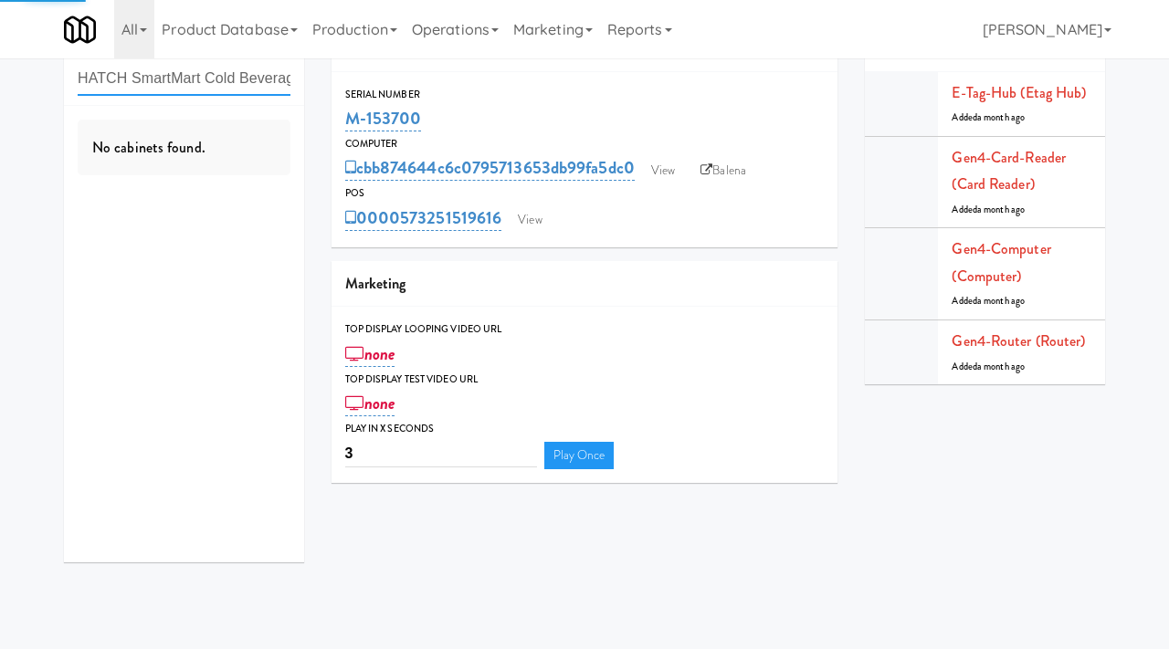
paste input "360 W [PERSON_NAME] - Right - Ambient"
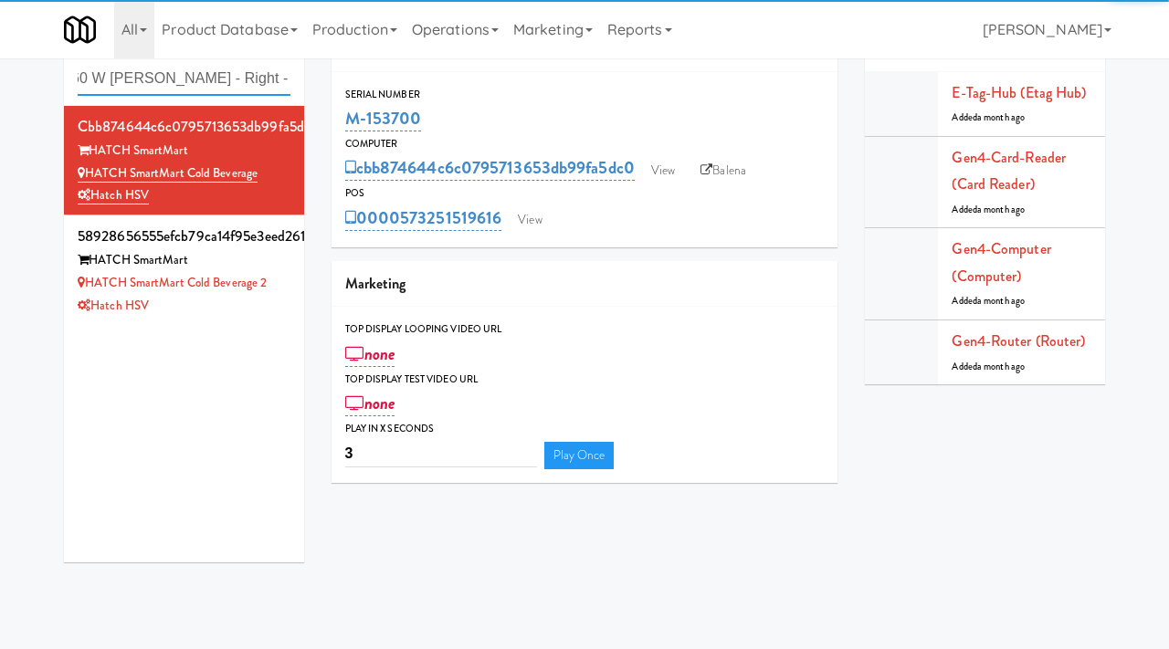
type input "360 W [PERSON_NAME] - Right - Ambient"
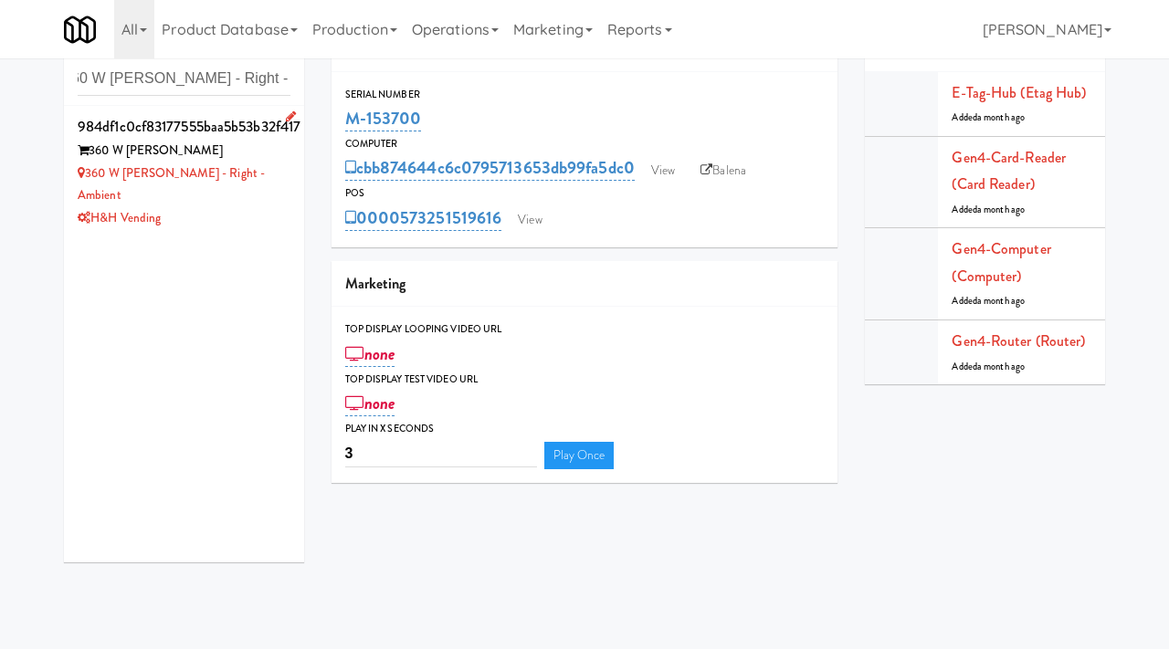
click at [235, 207] on div "H&H Vending" at bounding box center [184, 218] width 213 height 23
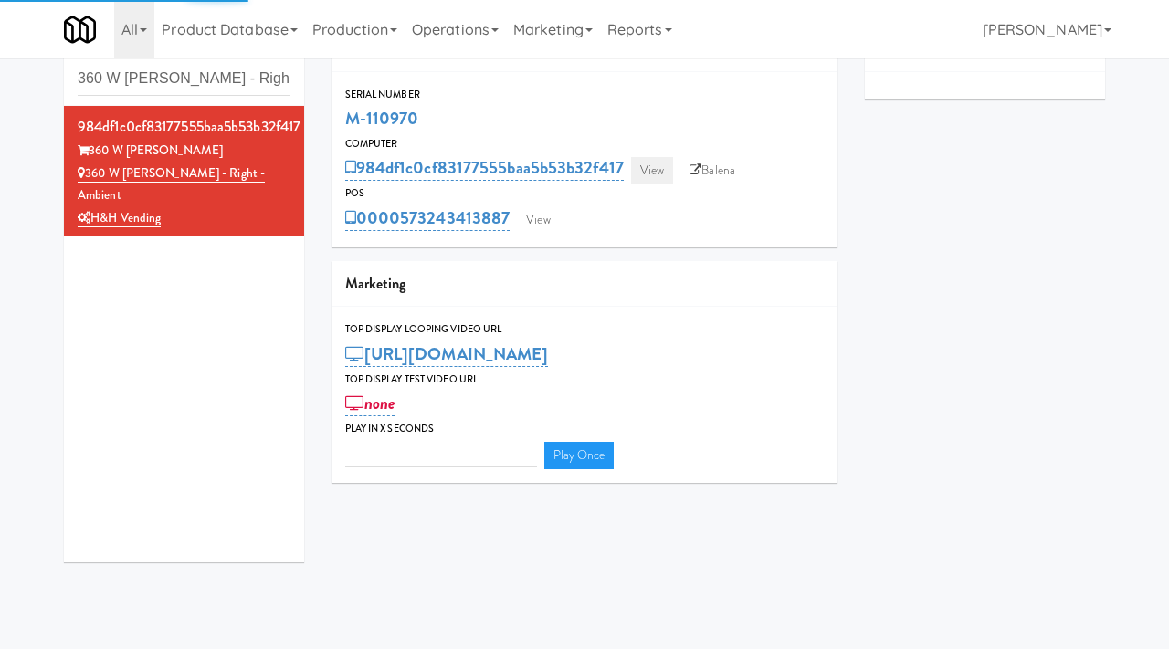
type input "3"
click at [657, 167] on link "View" at bounding box center [652, 170] width 42 height 27
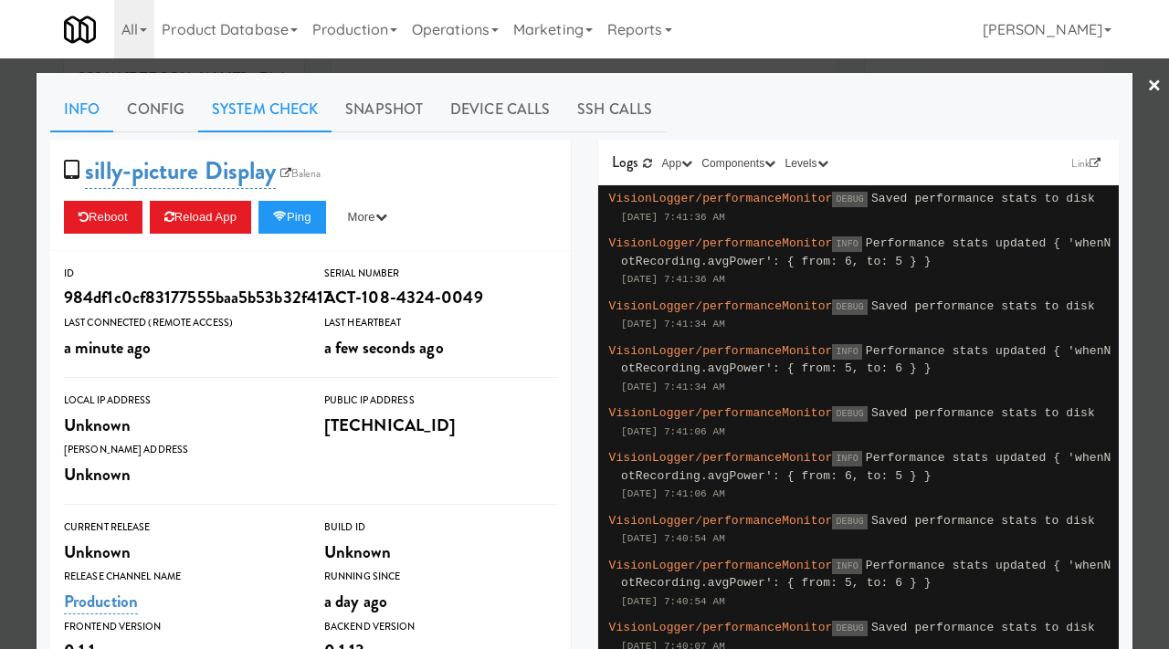
click at [284, 112] on link "System Check" at bounding box center [264, 110] width 133 height 46
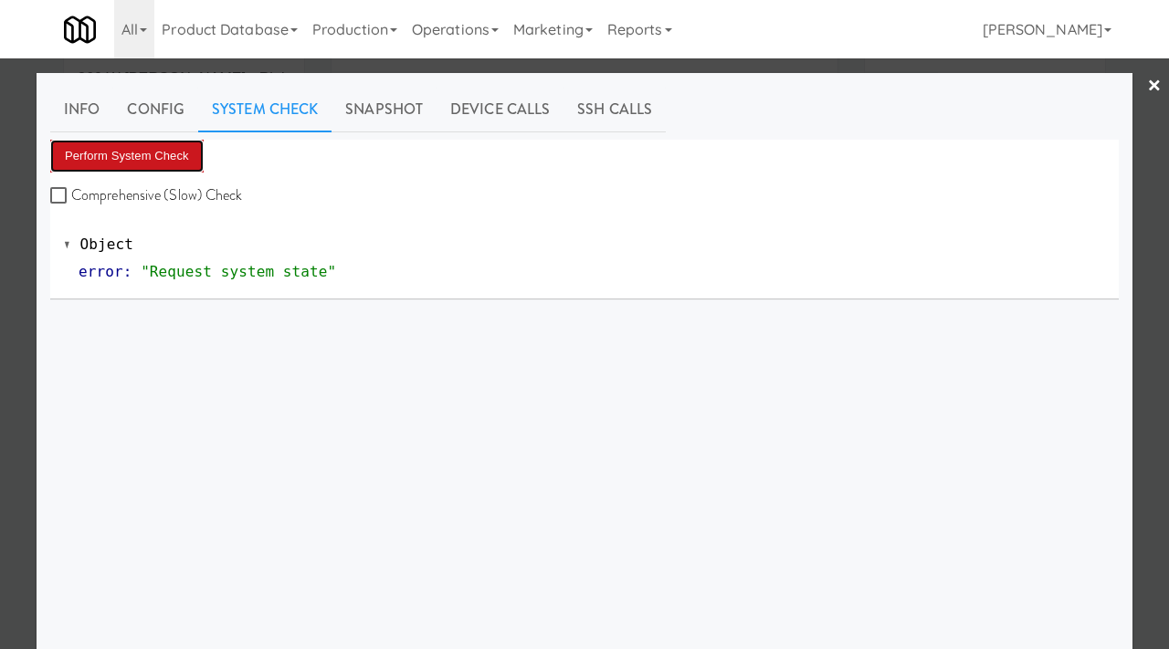
click at [163, 159] on button "Perform System Check" at bounding box center [126, 156] width 153 height 33
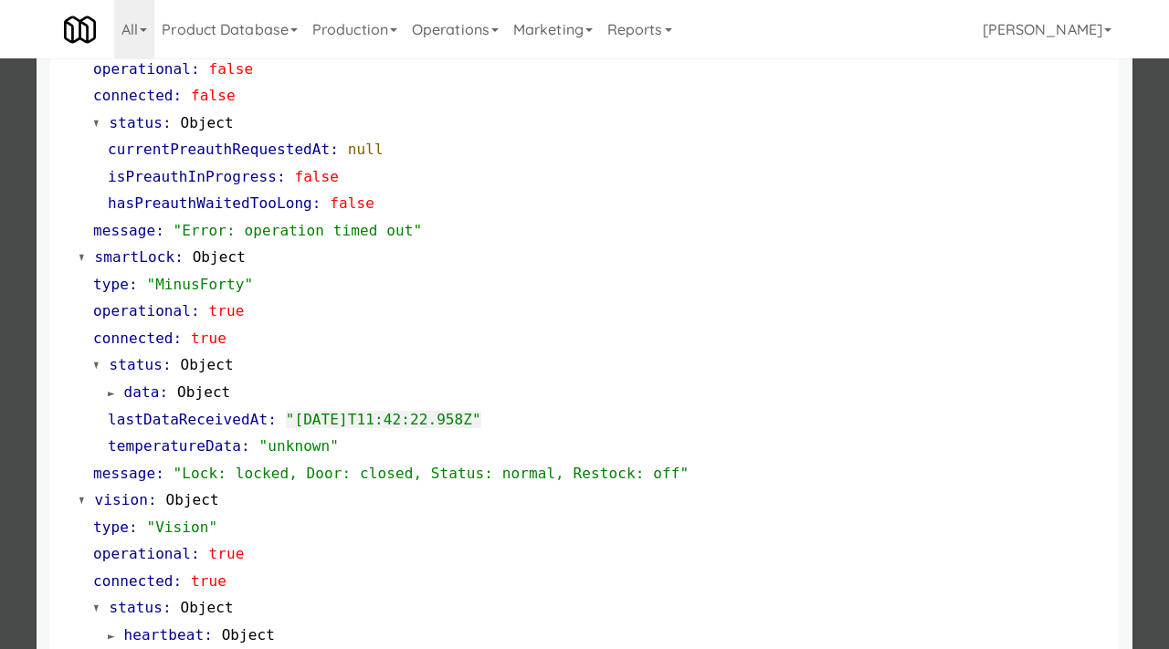
scroll to position [641, 0]
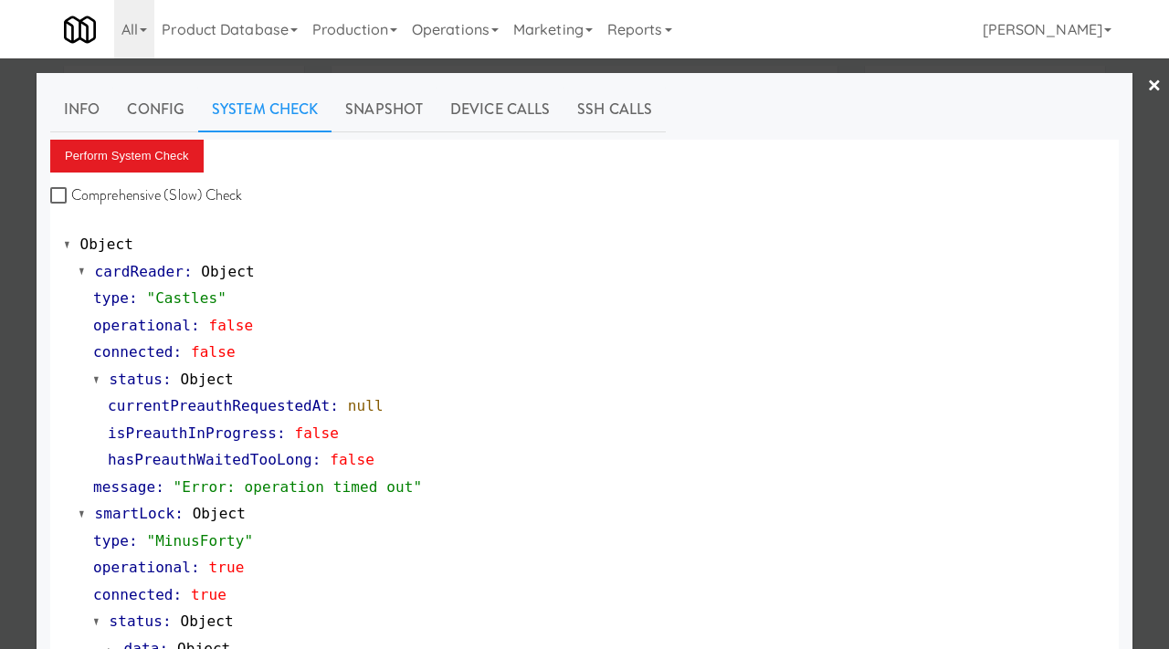
scroll to position [40, 0]
click at [0, 218] on div at bounding box center [584, 324] width 1169 height 649
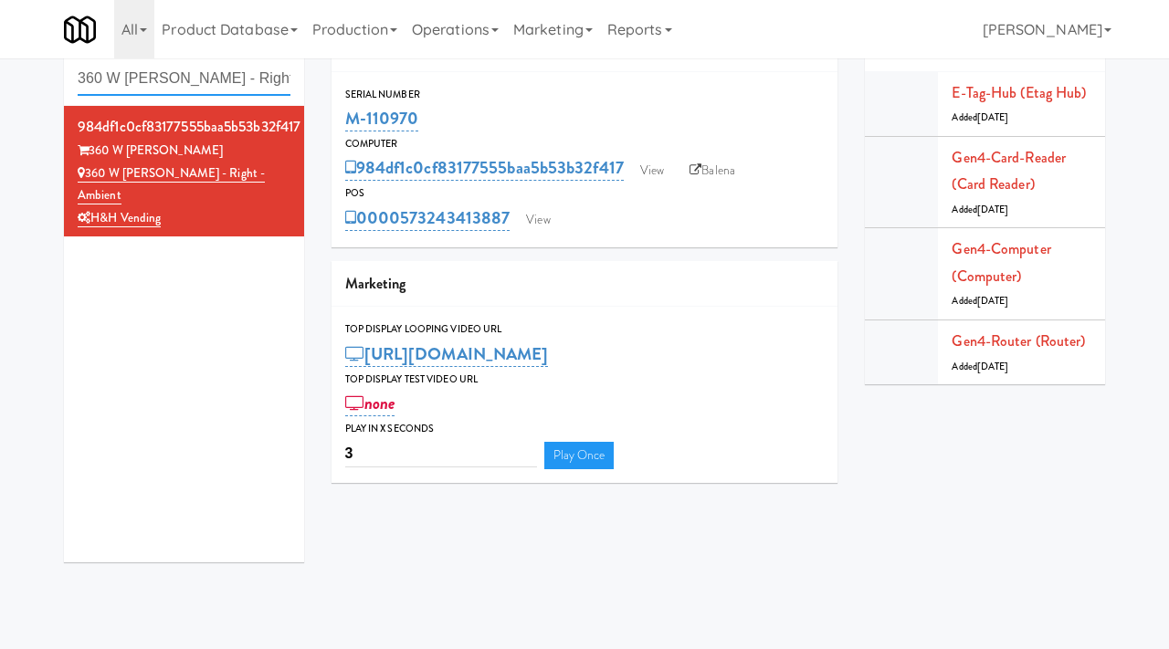
click at [195, 79] on input "360 W [PERSON_NAME] - Right - Ambient" at bounding box center [184, 79] width 213 height 34
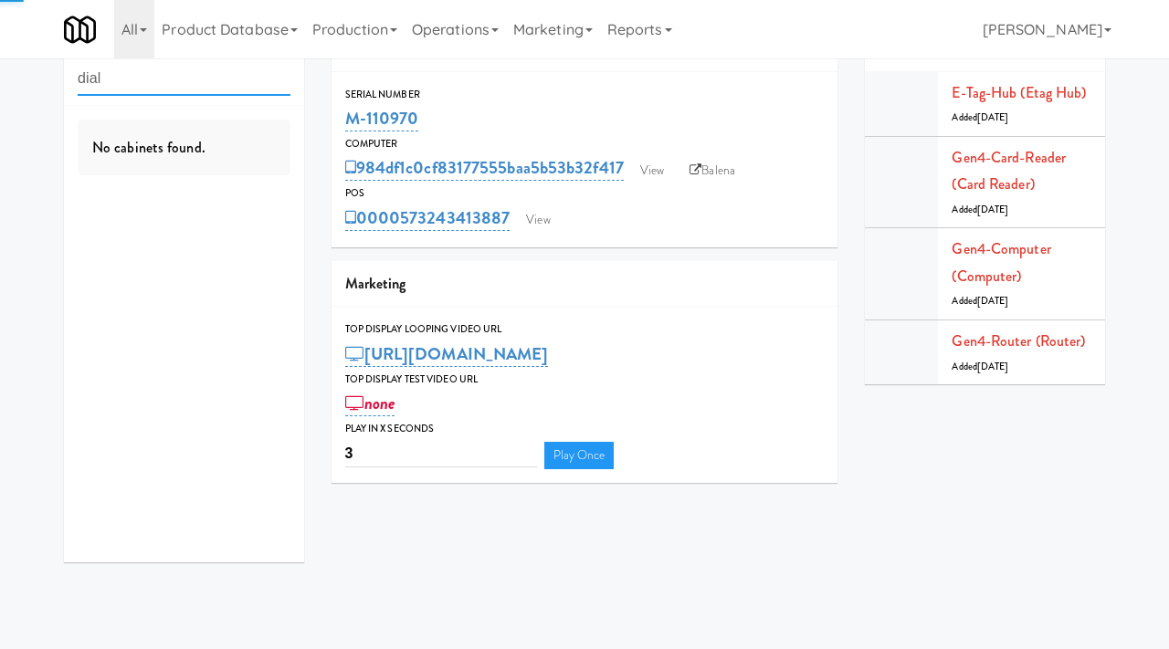
type input "dial"
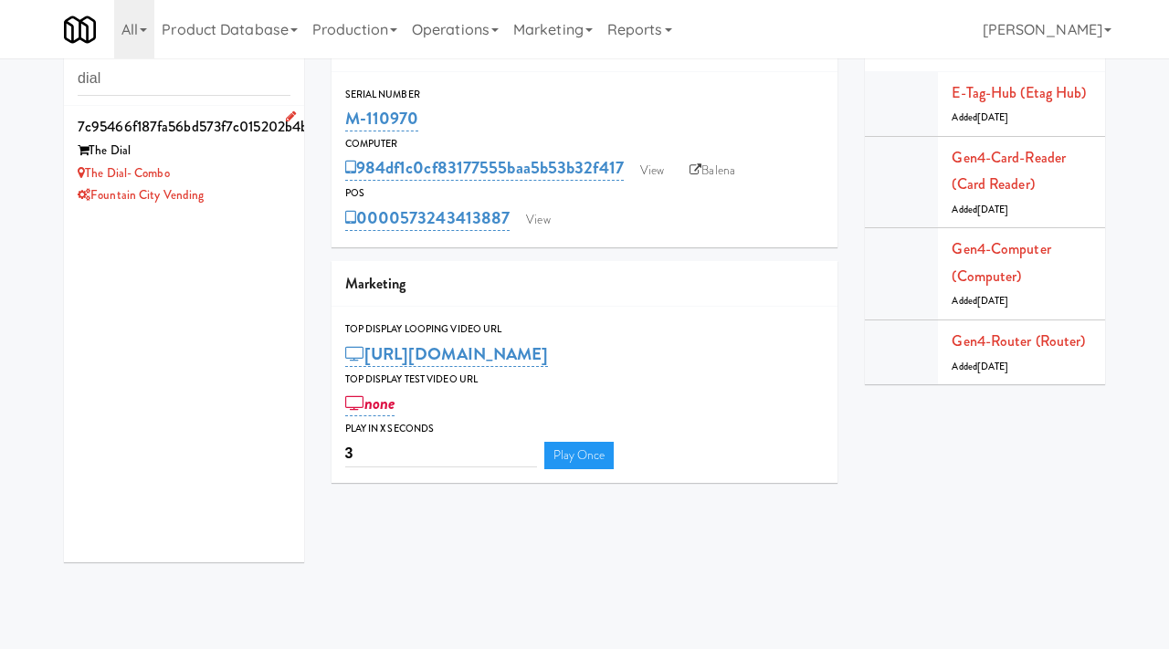
click at [233, 148] on div "The Dial" at bounding box center [184, 151] width 213 height 23
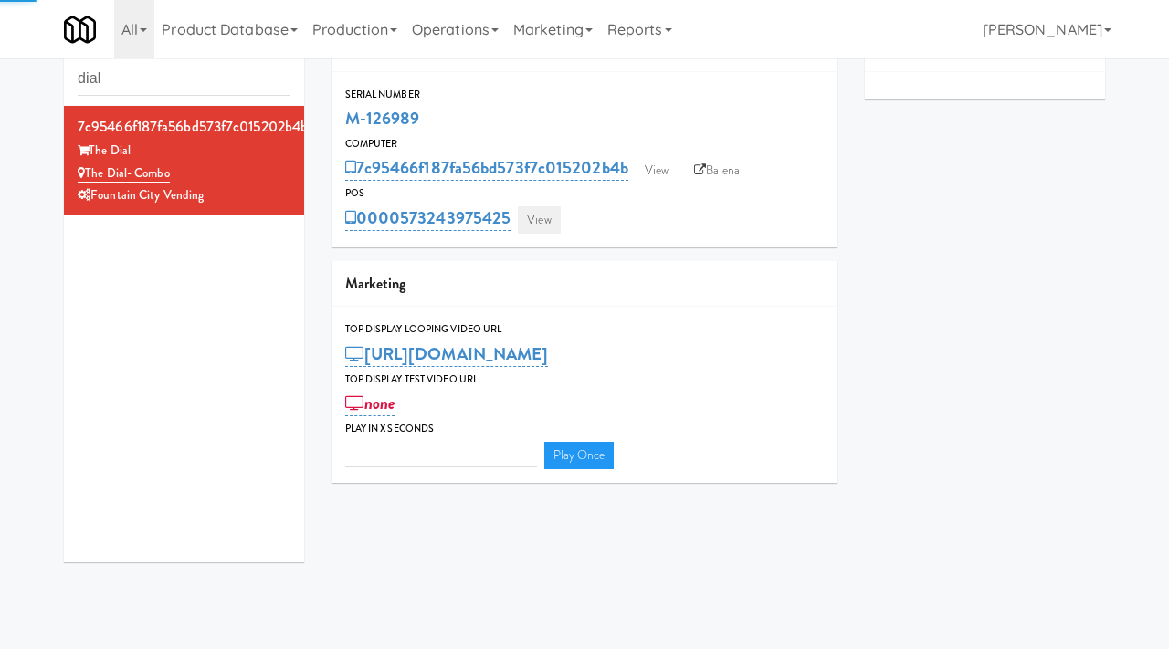
type input "3"
click at [539, 221] on link "View" at bounding box center [539, 219] width 42 height 27
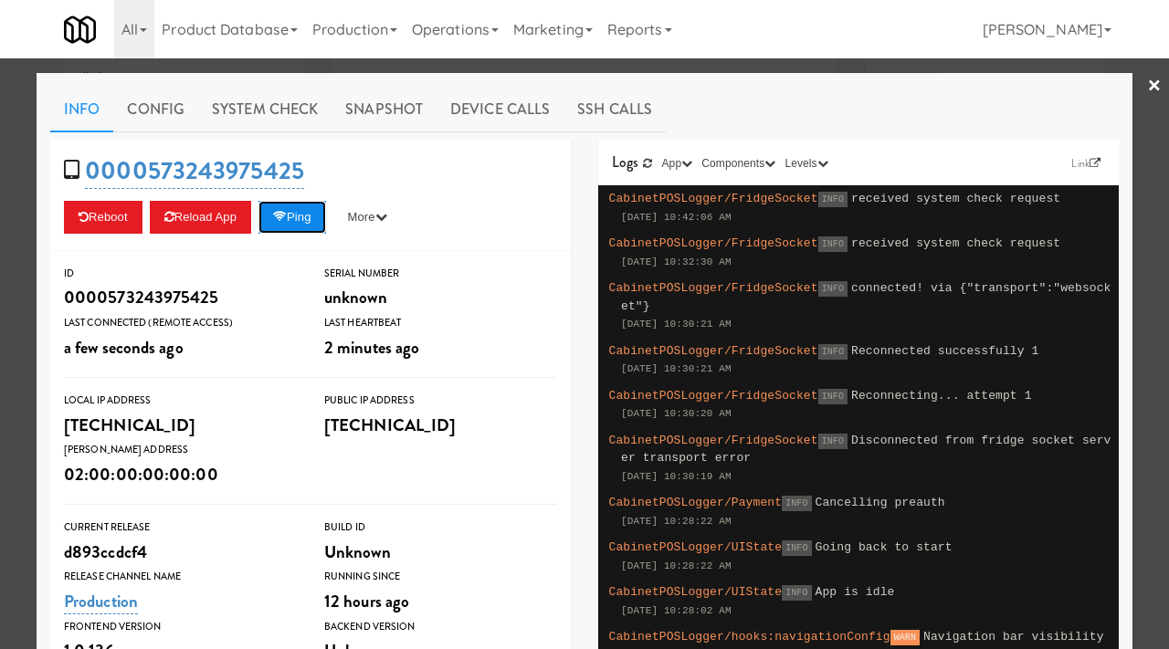
click at [285, 214] on icon at bounding box center [280, 217] width 14 height 12
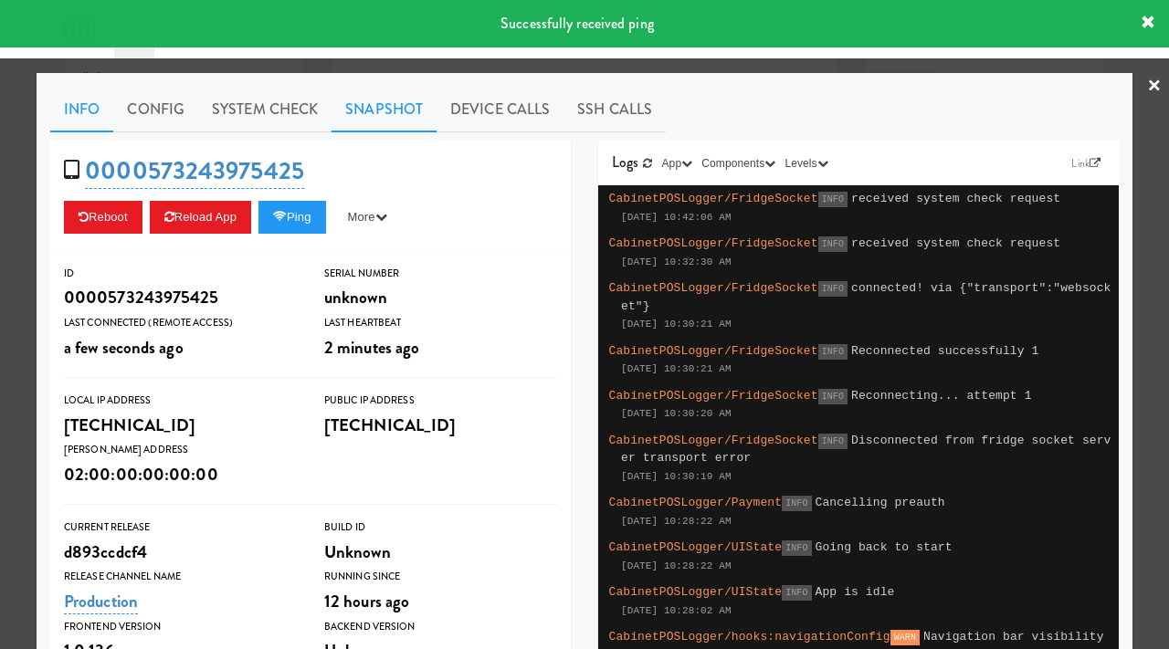
click at [354, 118] on link "Snapshot" at bounding box center [384, 110] width 105 height 46
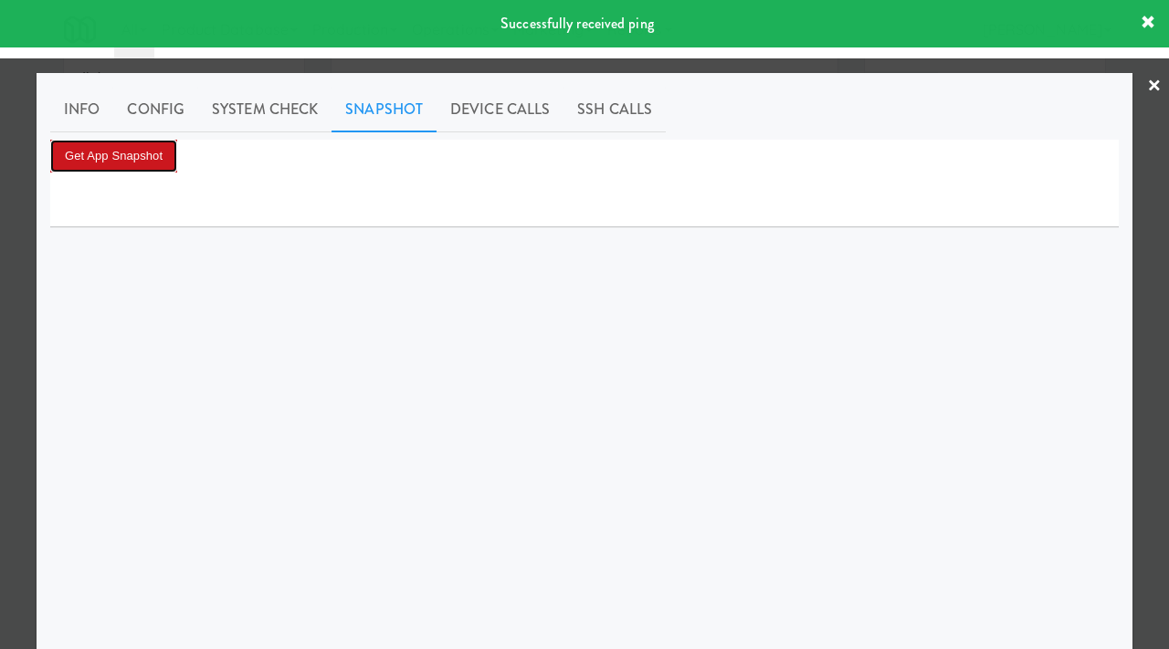
click at [148, 142] on button "Get App Snapshot" at bounding box center [113, 156] width 127 height 33
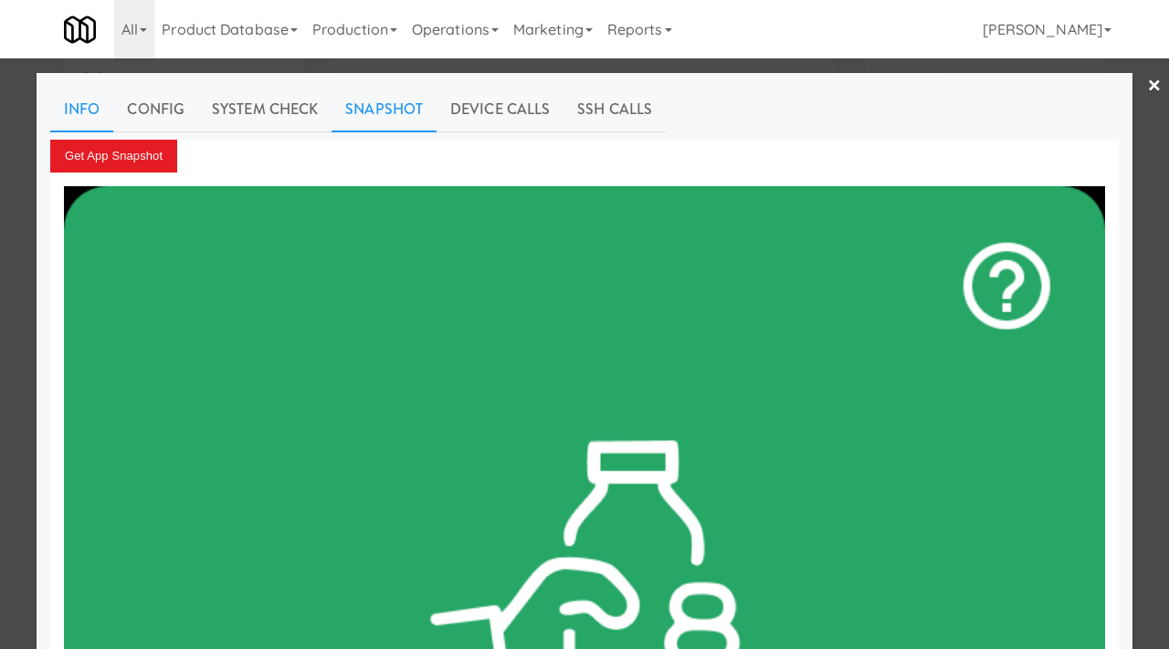
click at [89, 119] on link "Info" at bounding box center [81, 110] width 63 height 46
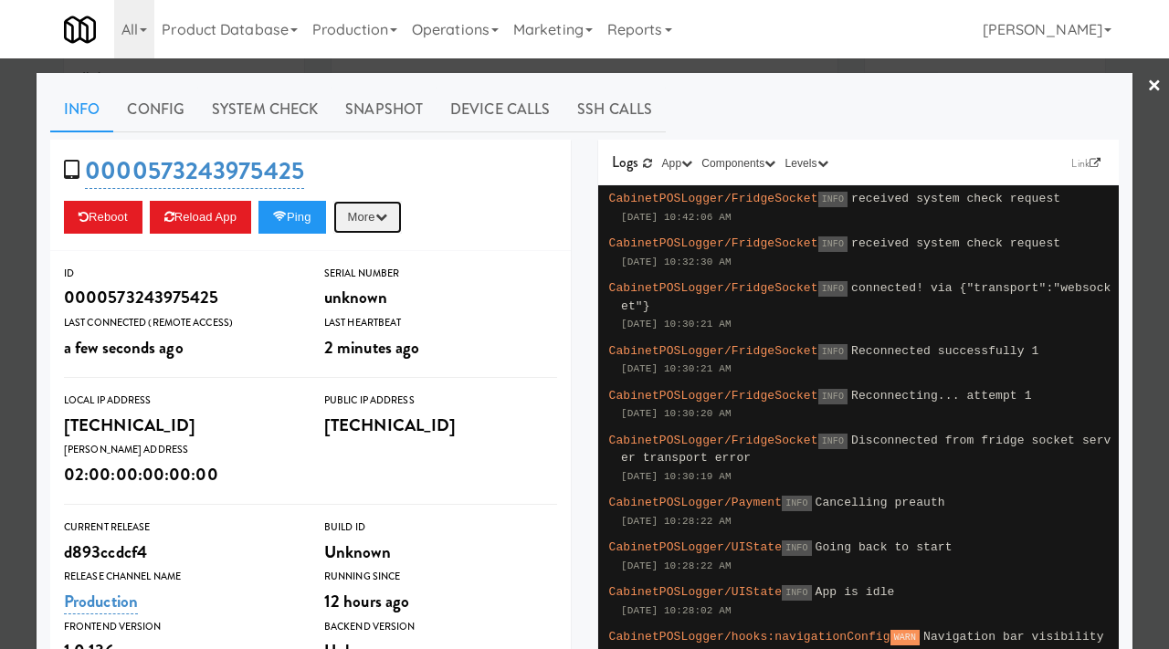
click at [387, 222] on icon "button" at bounding box center [381, 217] width 12 height 12
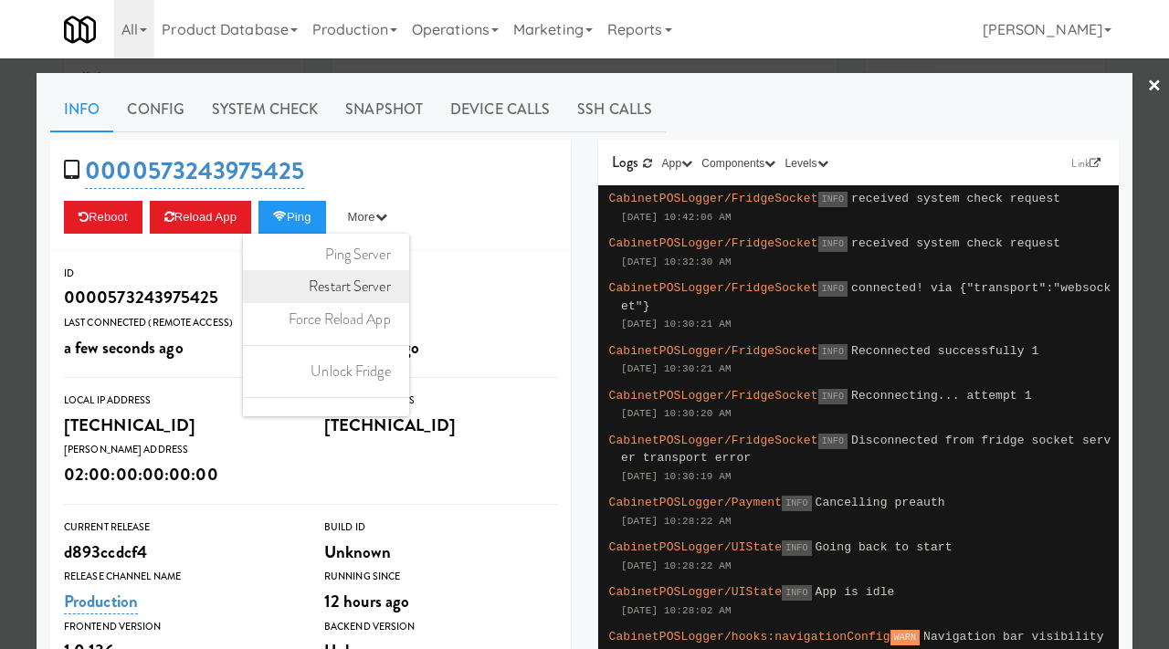
click at [377, 279] on link "Restart Server" at bounding box center [326, 286] width 166 height 33
